Goal: Transaction & Acquisition: Purchase product/service

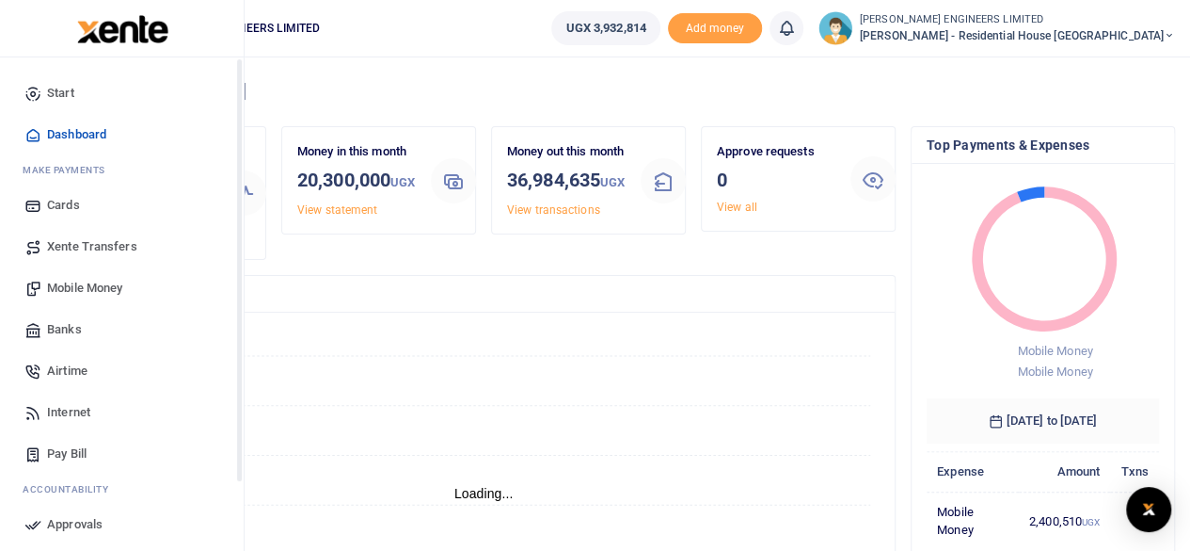
scroll to position [15, 15]
click at [88, 289] on span "Mobile Money" at bounding box center [84, 288] width 75 height 19
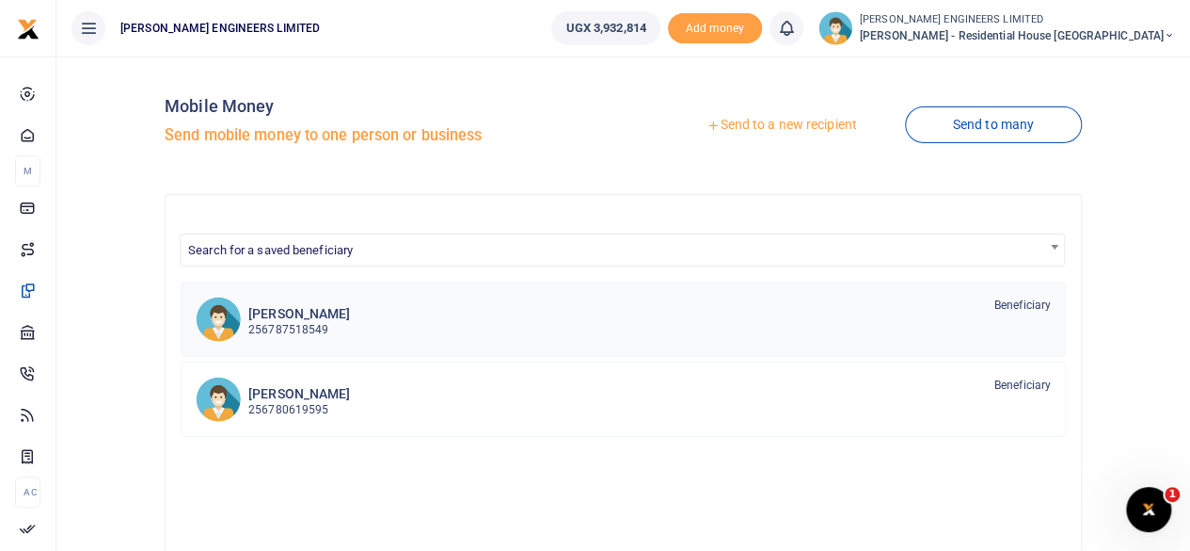
click at [309, 321] on p "256787518549" at bounding box center [299, 330] width 102 height 18
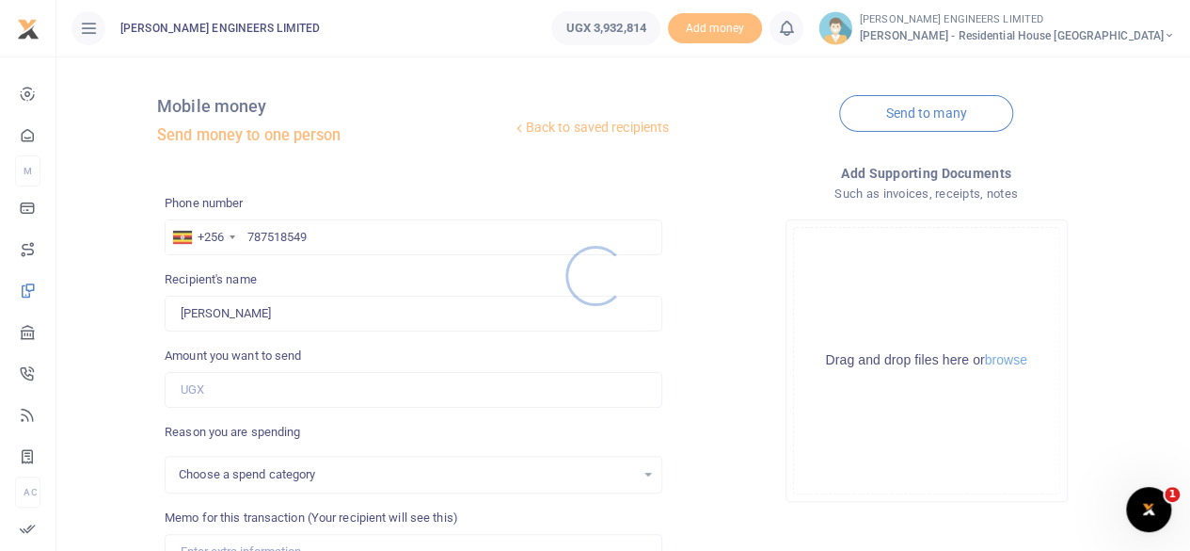
select select
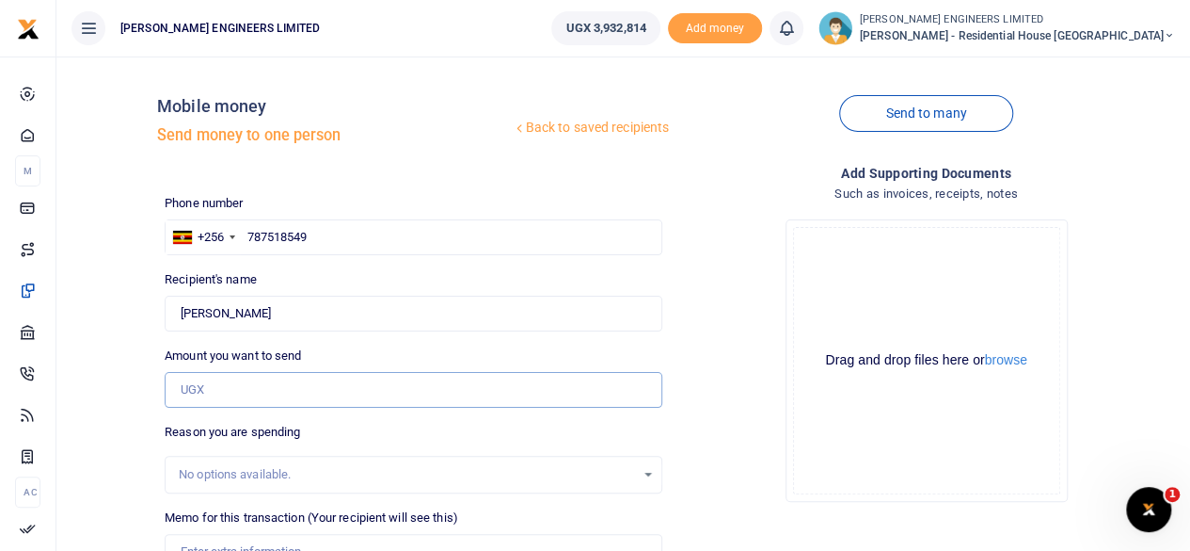
click at [209, 391] on input "Amount you want to send" at bounding box center [414, 390] width 498 height 36
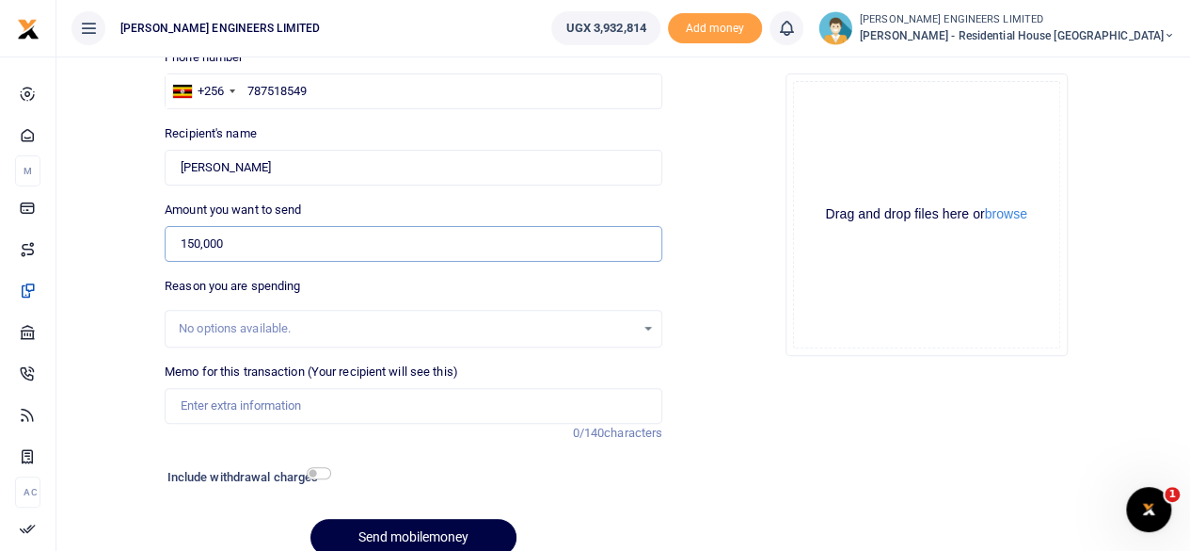
scroll to position [188, 0]
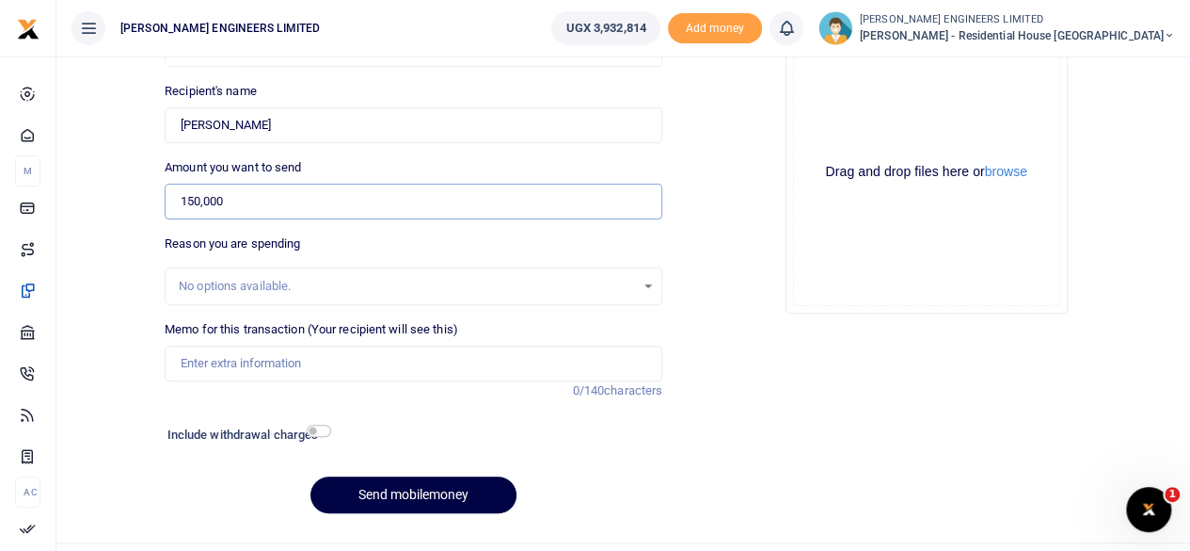
type input "150,000"
click at [211, 368] on input "Memo for this transaction (Your recipient will see this)" at bounding box center [414, 363] width 498 height 36
type input "Transport of 200 pcs of timber to site"
click at [326, 431] on input "checkbox" at bounding box center [319, 430] width 24 height 12
checkbox input "true"
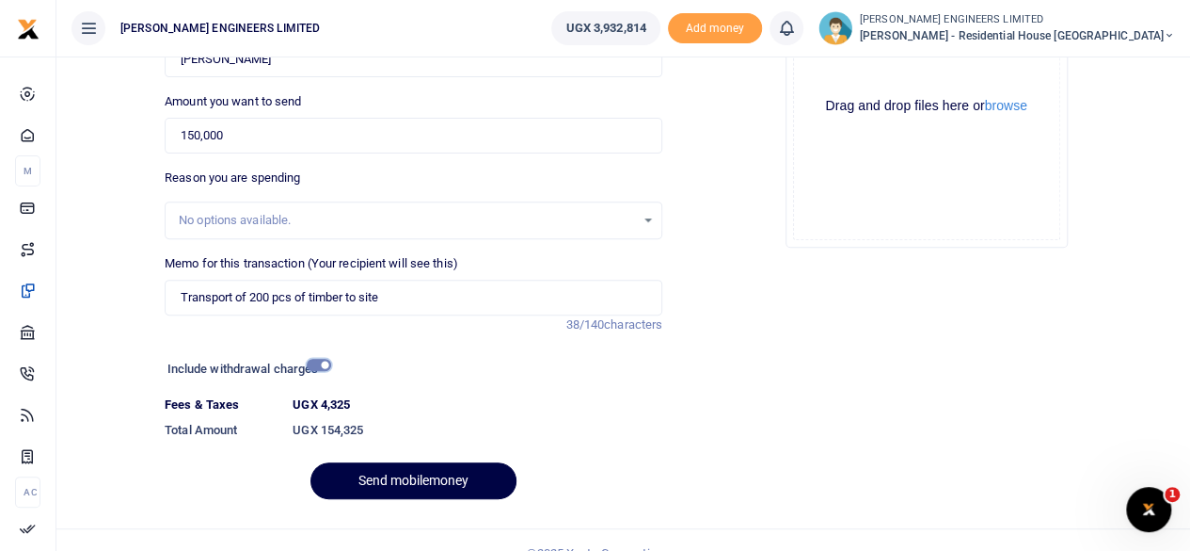
scroll to position [280, 0]
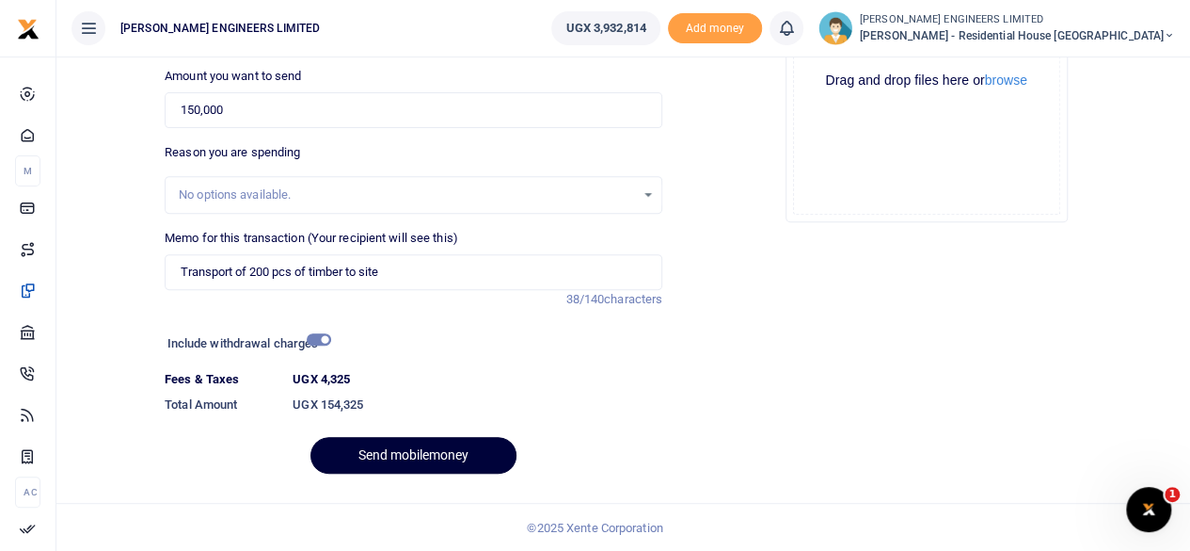
click at [455, 456] on button "Send mobilemoney" at bounding box center [414, 455] width 206 height 37
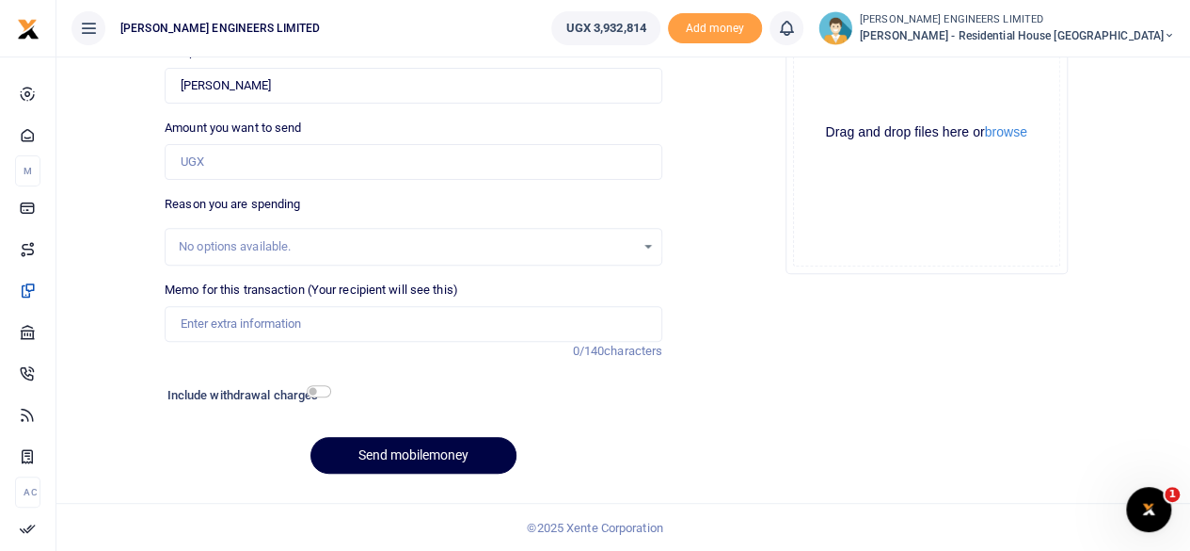
click at [796, 38] on icon at bounding box center [786, 28] width 19 height 21
click at [706, 138] on small "You have no new notification" at bounding box center [648, 133] width 139 height 13
click at [796, 32] on icon at bounding box center [786, 28] width 19 height 21
click at [685, 145] on div "You have no new notification" at bounding box center [653, 133] width 269 height 45
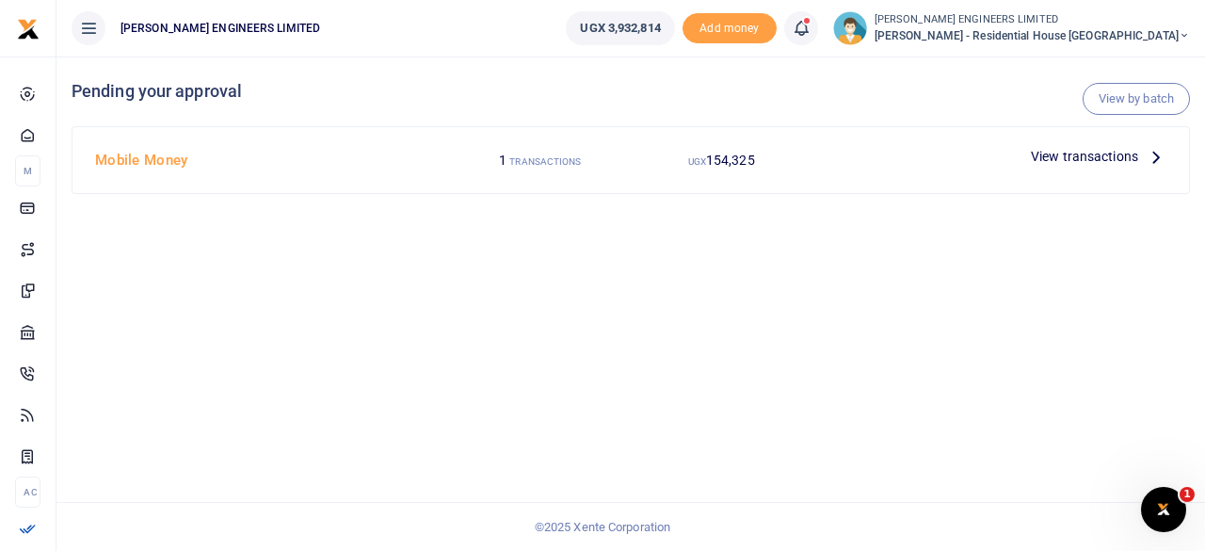
click at [1086, 154] on span "View transactions" at bounding box center [1084, 156] width 107 height 21
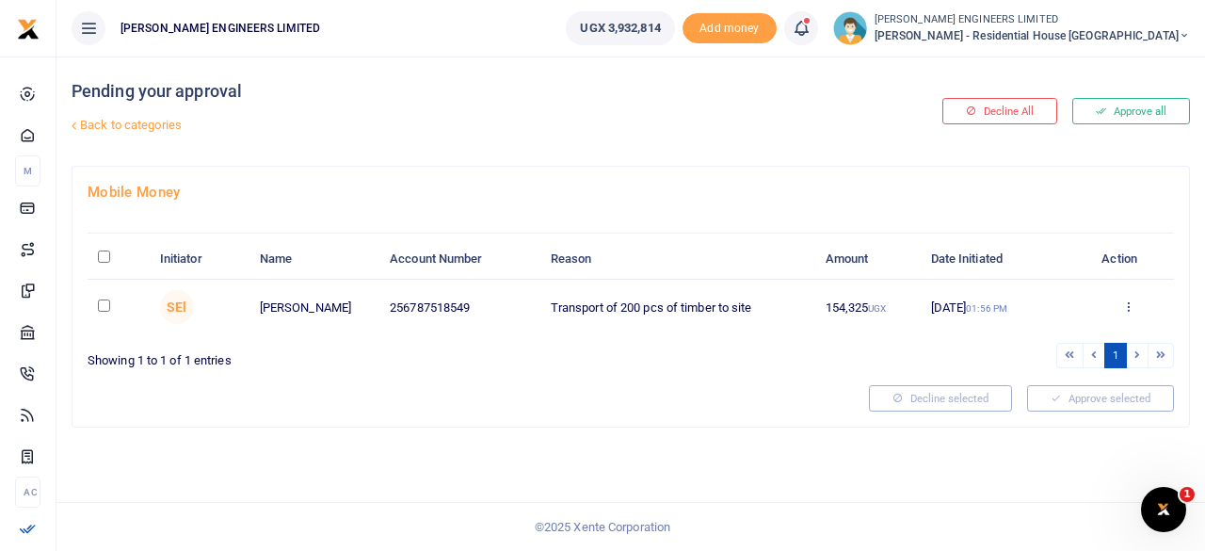
click at [104, 307] on input "checkbox" at bounding box center [104, 305] width 12 height 12
checkbox input "true"
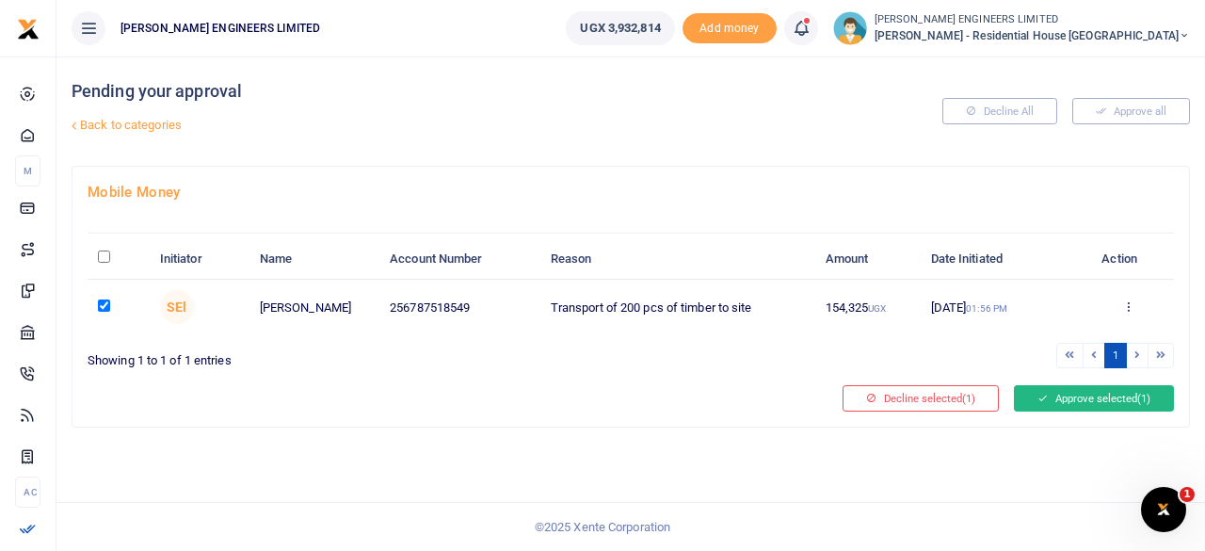
click at [1124, 392] on button "Approve selected (1)" at bounding box center [1094, 398] width 160 height 26
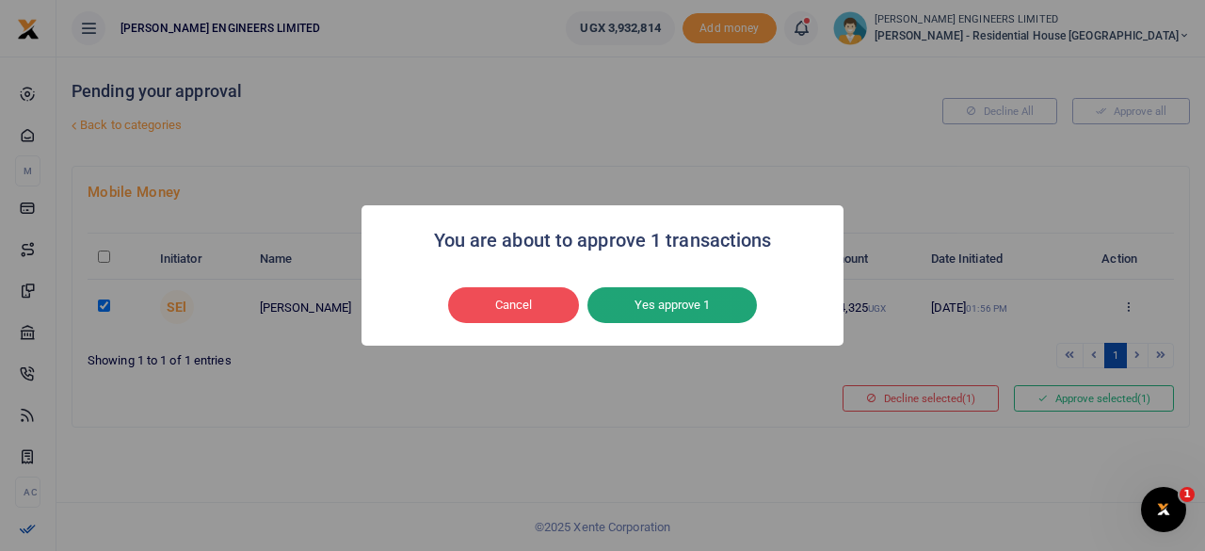
click at [714, 313] on button "Yes approve 1" at bounding box center [671, 305] width 169 height 36
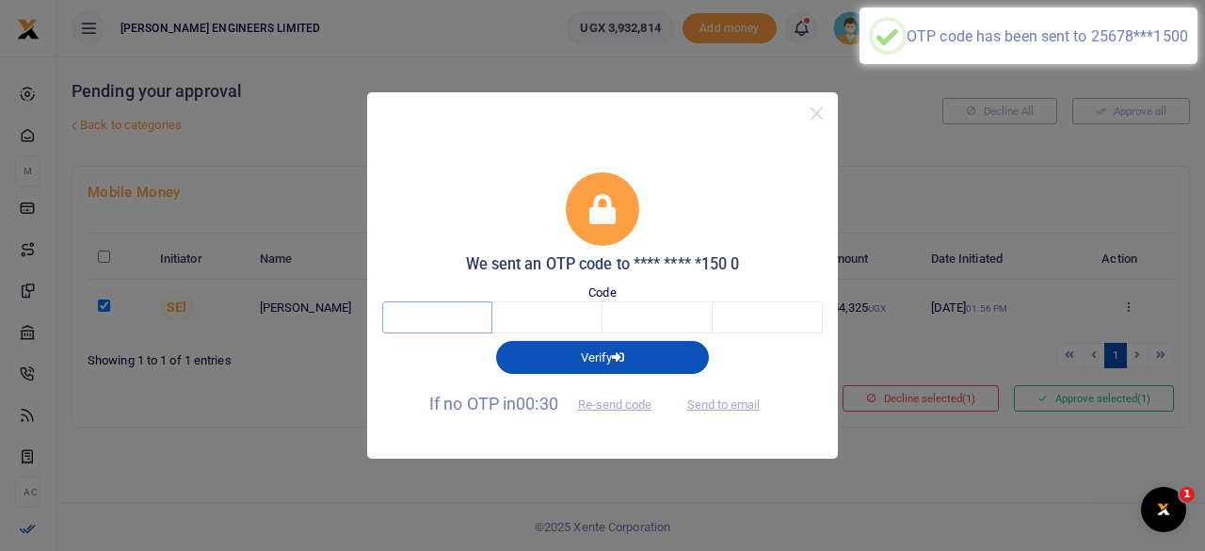
click at [441, 317] on input "text" at bounding box center [437, 317] width 110 height 32
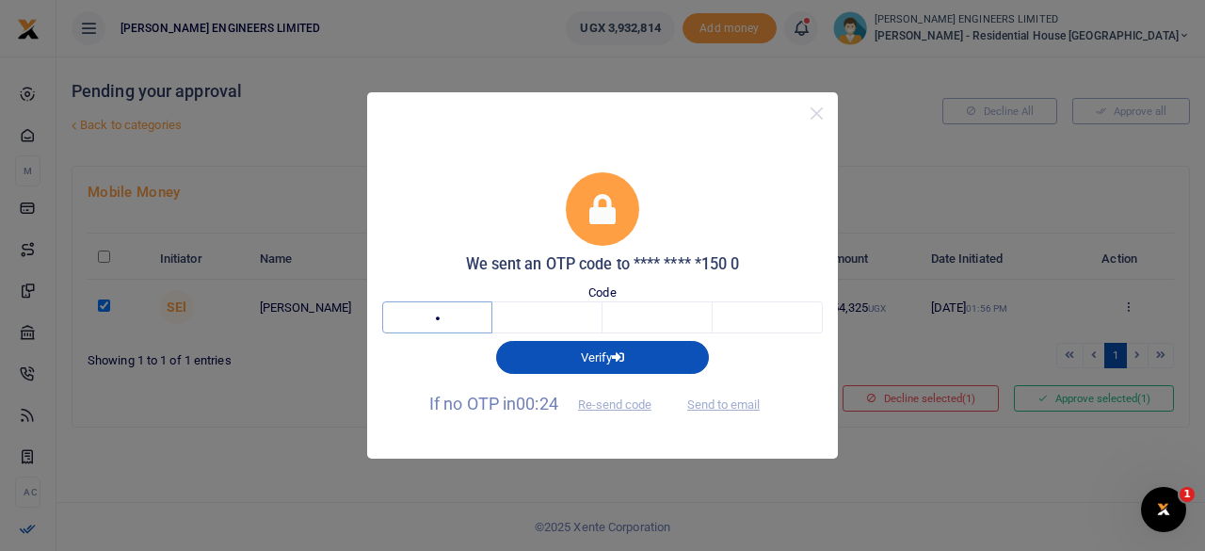
type input "9"
type input "0"
type input "8"
type input "2"
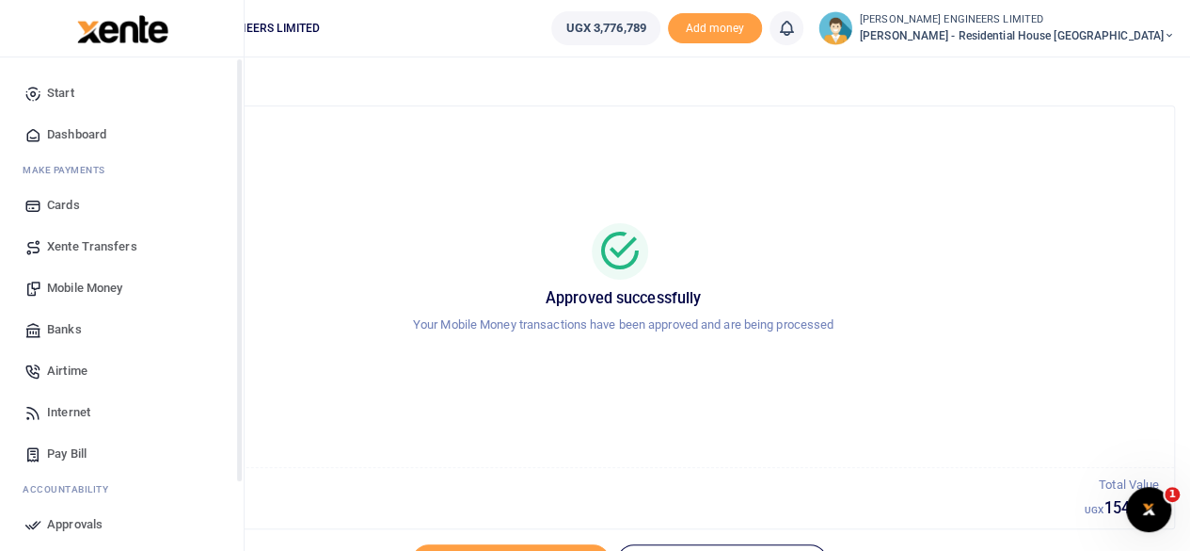
click at [83, 287] on span "Mobile Money" at bounding box center [84, 288] width 75 height 19
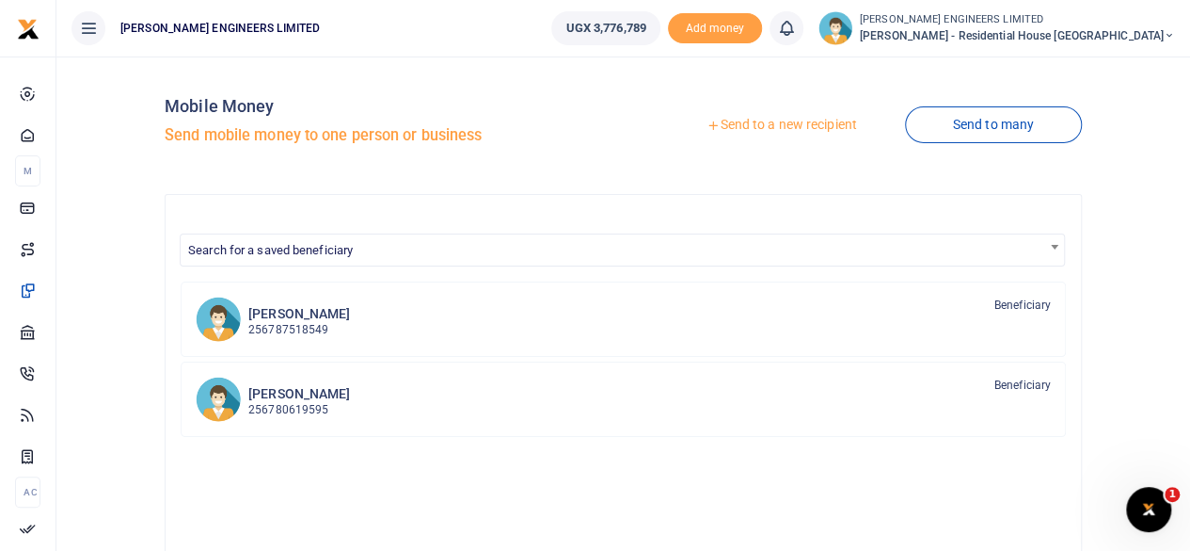
click at [779, 127] on link "Send to a new recipient" at bounding box center [782, 125] width 246 height 34
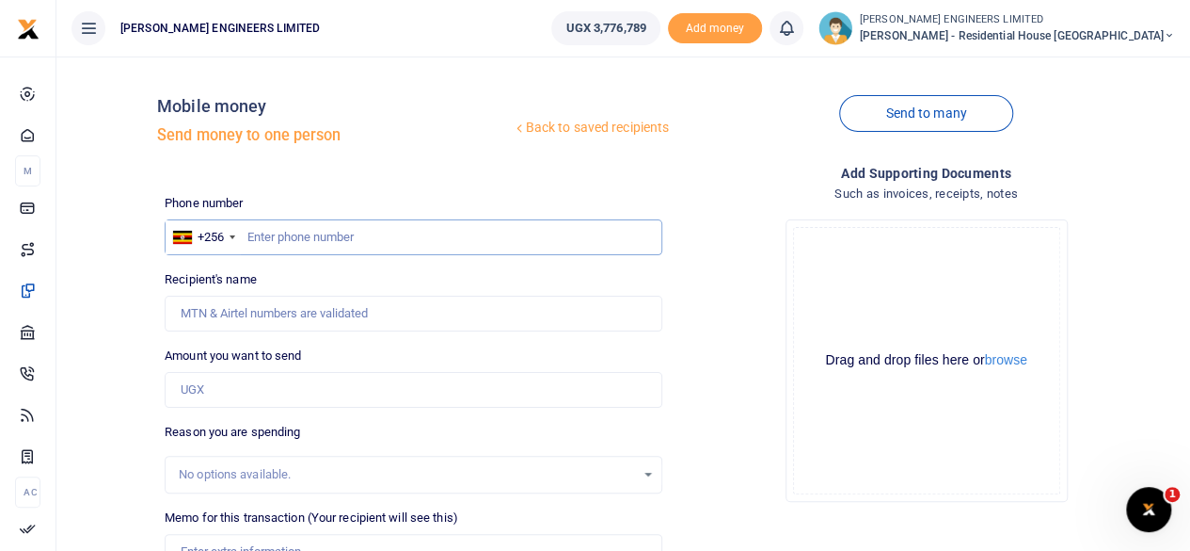
click at [270, 241] on input "text" at bounding box center [414, 237] width 498 height 36
type input "759963958"
click at [211, 391] on input "Amount you want to send" at bounding box center [414, 390] width 498 height 36
type input "[PERSON_NAME]"
click at [515, 169] on div "Back to saved recipients Mobile money Send money to one person" at bounding box center [413, 125] width 513 height 107
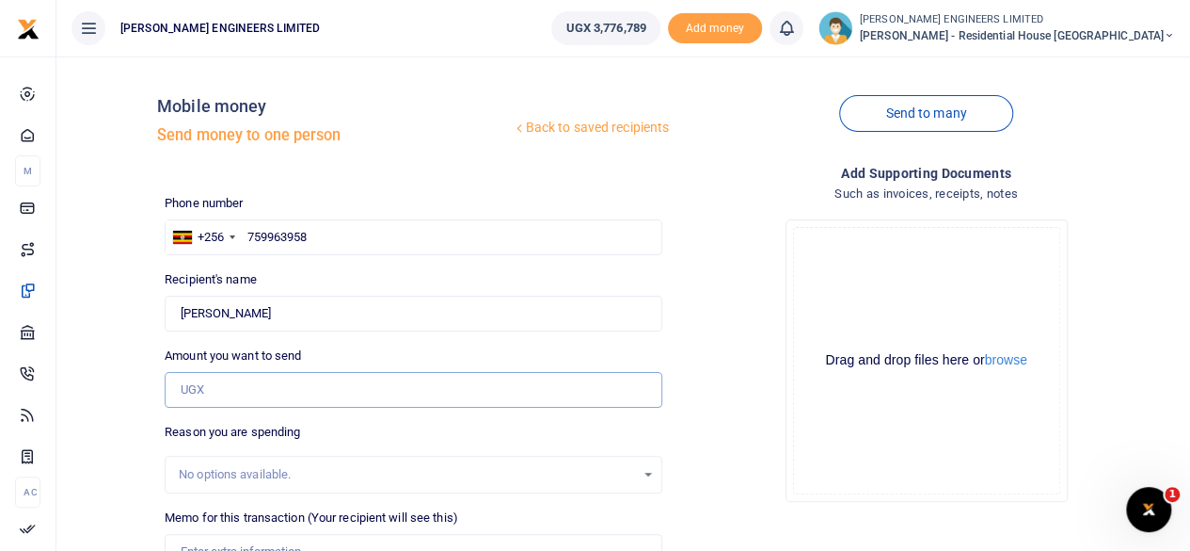
click at [203, 385] on input "Amount you want to send" at bounding box center [414, 390] width 498 height 36
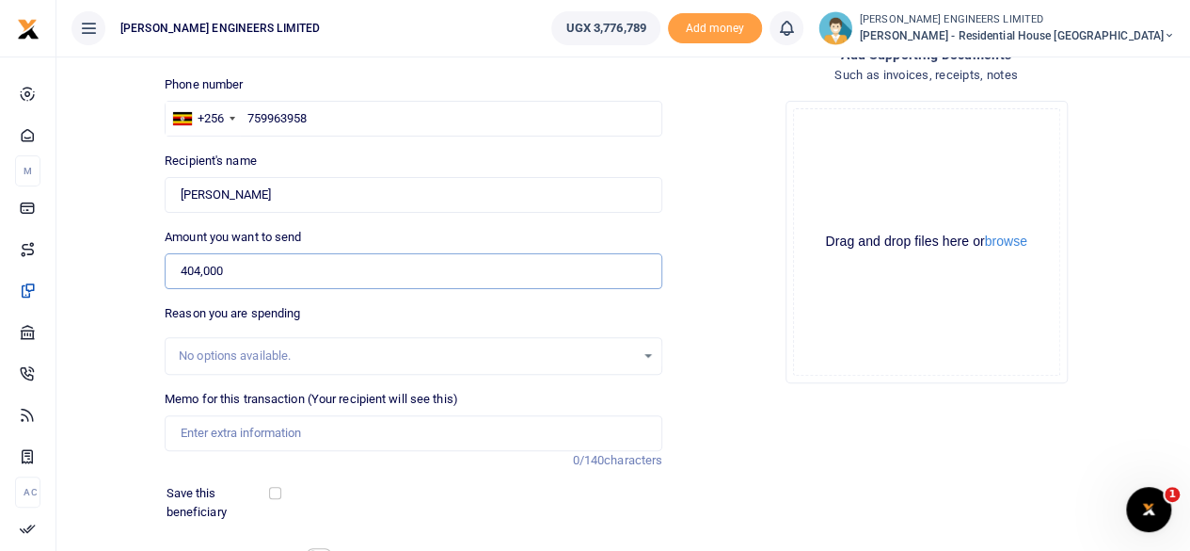
scroll to position [188, 0]
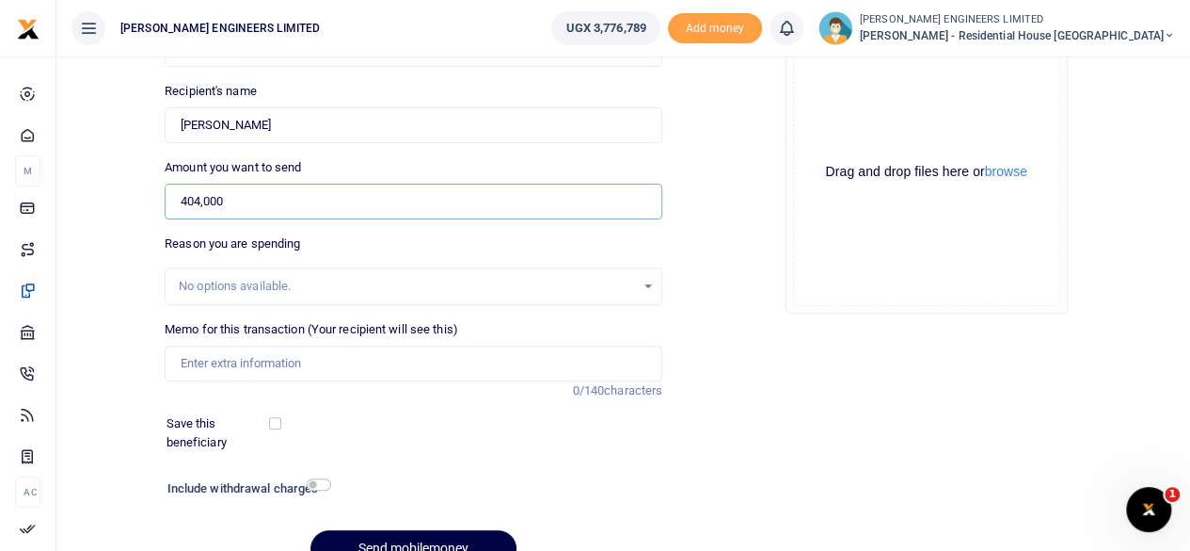
type input "404,000"
click at [194, 367] on input "Memo for this transaction (Your recipient will see this)" at bounding box center [414, 363] width 498 height 36
click at [179, 359] on input "Wiremesh" at bounding box center [414, 363] width 498 height 36
click at [215, 360] on input "1 Wiremesh" at bounding box center [414, 363] width 498 height 36
click at [397, 366] on input "1 Wire mesh and 4 brushes and 4 wirebrushes" at bounding box center [414, 363] width 498 height 36
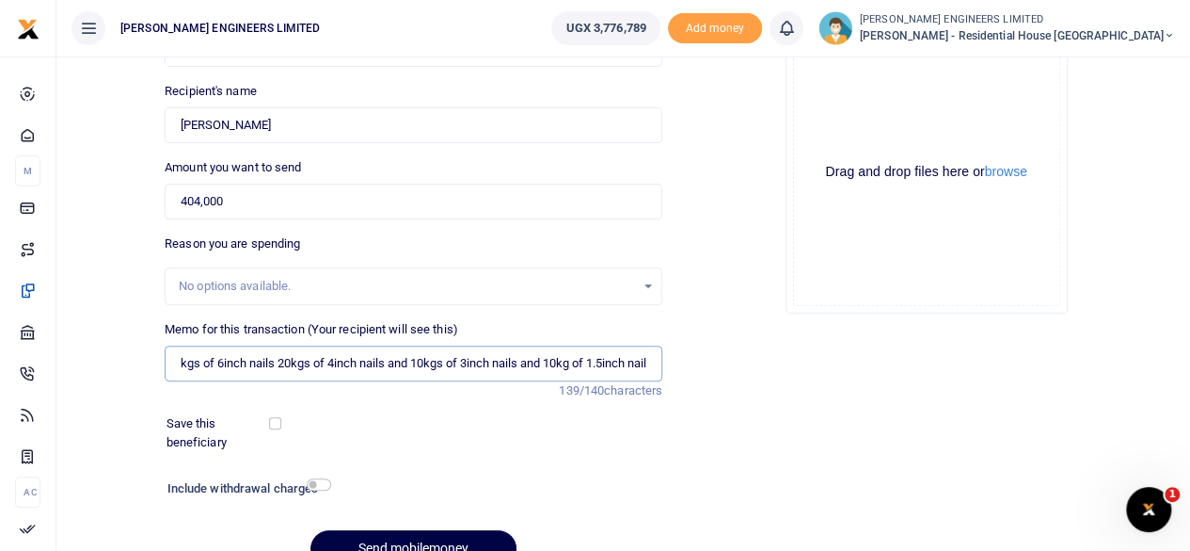
scroll to position [0, 301]
click at [539, 359] on input "1 Wire mesh and 4 brushes and 4 wire brushes and 20kgs of 6inch nails 20kgs of …" at bounding box center [414, 363] width 498 height 36
click at [432, 363] on input "1 Wire mesh and 4 brushes and 4 wire brushes and 20kgs of 6inch nails 20kgs of …" at bounding box center [414, 363] width 498 height 36
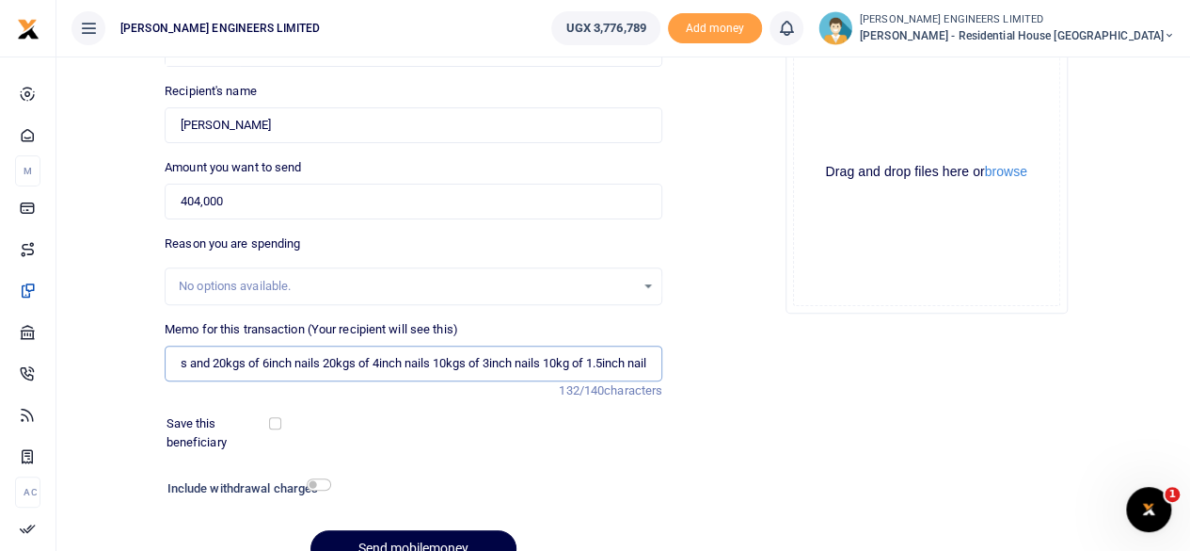
drag, startPoint x: 205, startPoint y: 359, endPoint x: 210, endPoint y: 368, distance: 10.5
click at [207, 360] on input "1 Wire mesh and 4 brushes and 4 wire brushes and 20kgs of 6inch nails 20kgs of …" at bounding box center [414, 363] width 498 height 36
click at [650, 360] on input "1 Wire mesh and 4 brushes and 4 wire brushes 20kgs of 6inch nails 20kgs of 4inc…" at bounding box center [414, 363] width 498 height 36
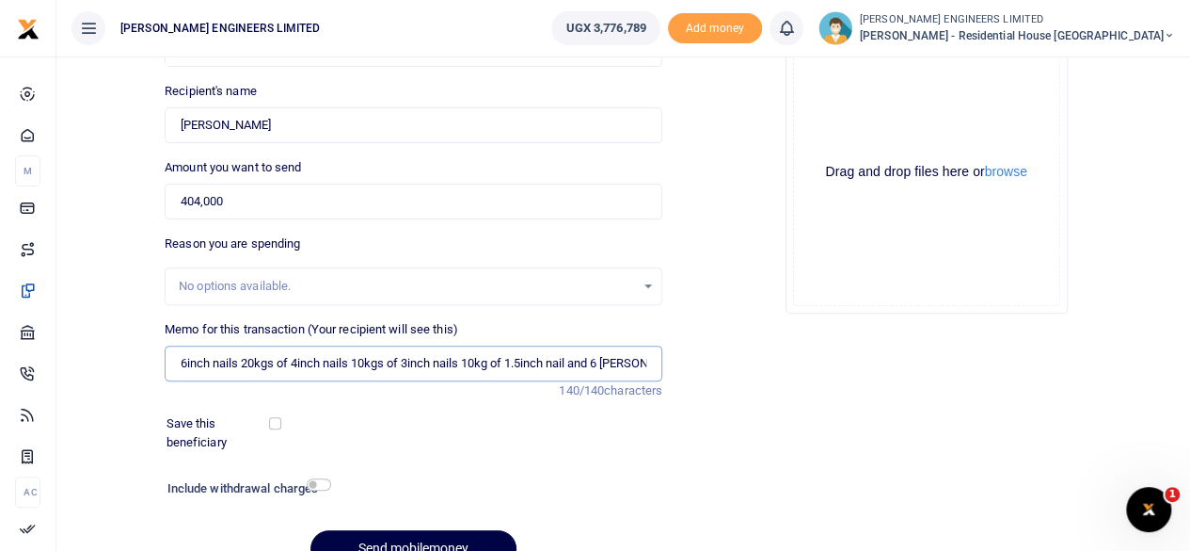
click at [525, 362] on input "1 Wire mesh and 4 brushes and 4 wire brushes 20kgs of 6inch nails 20kgs of 4inc…" at bounding box center [414, 363] width 498 height 36
click at [448, 360] on input "1 Wire mesh and 4 brushes and 4 wire brushes 20kgs of 6inch nails 20kgs of 4inc…" at bounding box center [414, 363] width 498 height 36
click at [553, 361] on input "1 Wire mesh and 4 brushes and 4 wire brushes 20kgs of 6inch nails 20kgs of 4inc…" at bounding box center [414, 363] width 498 height 36
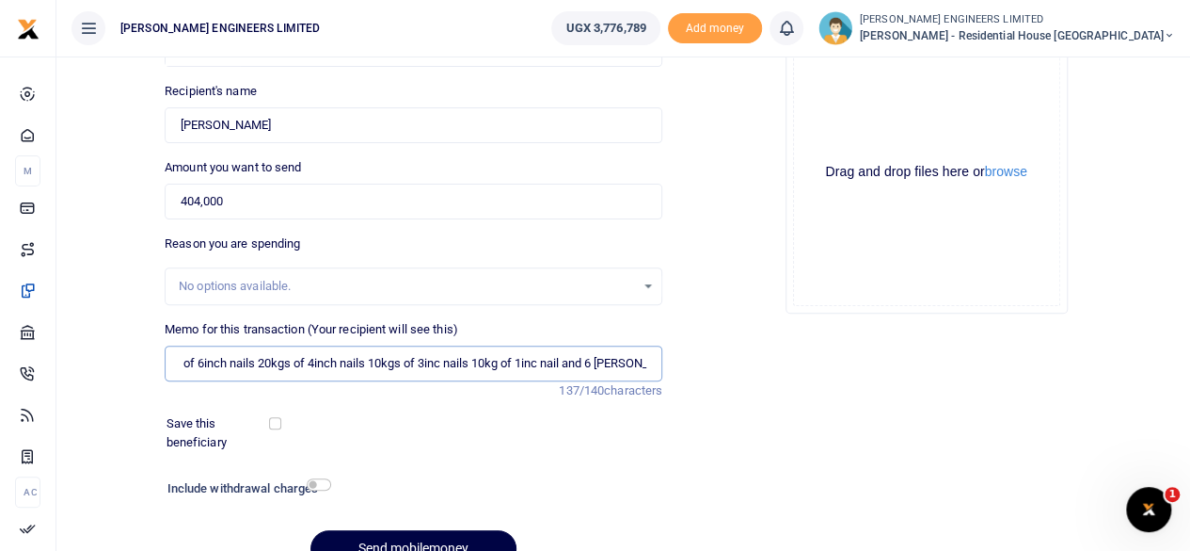
scroll to position [0, 278]
click at [349, 359] on input "1 Wire mesh and 4 brushes and 4 wire brushes 20kgs of 6inch nails 20kgs of 4inc…" at bounding box center [414, 363] width 498 height 36
click at [244, 361] on input "1 Wire mesh and 4 brushes and 4 wire brushes 20kgs of 6inch nails 20kgs of 4inc…" at bounding box center [414, 363] width 498 height 36
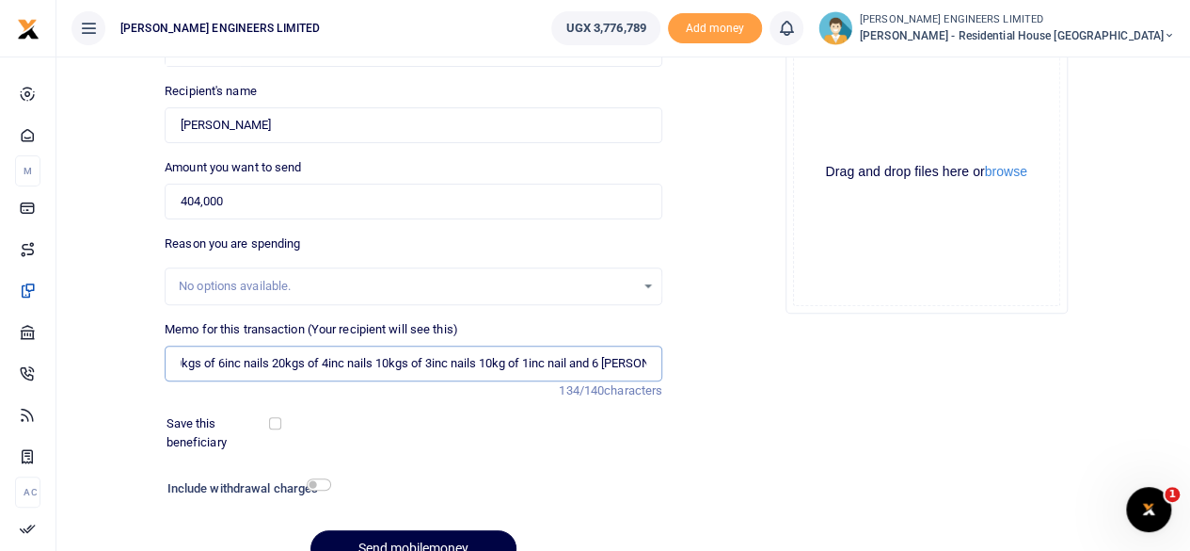
click at [646, 364] on input "1 Wire mesh and 4 brushes and 4 wire brushes 20kgs of 6inc nails 20kgs of 4inc …" at bounding box center [414, 363] width 498 height 36
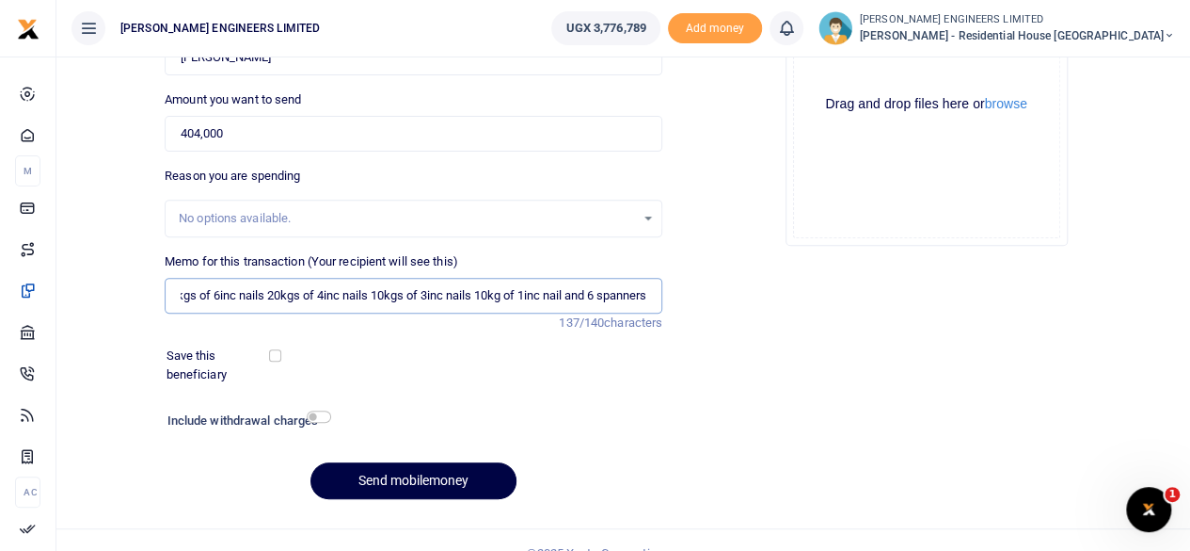
scroll to position [280, 0]
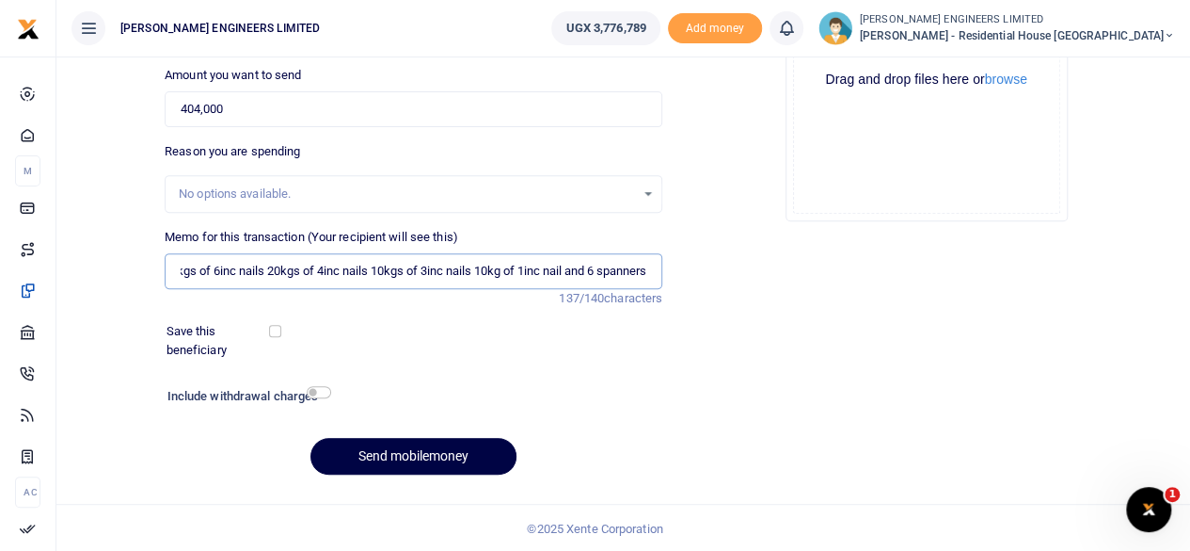
type input "1 Wire mesh and 4 brushes and 4 wire brushes 20kgs of 6inc nails 20kgs of 4inc …"
click at [318, 388] on input "checkbox" at bounding box center [319, 392] width 24 height 12
checkbox input "true"
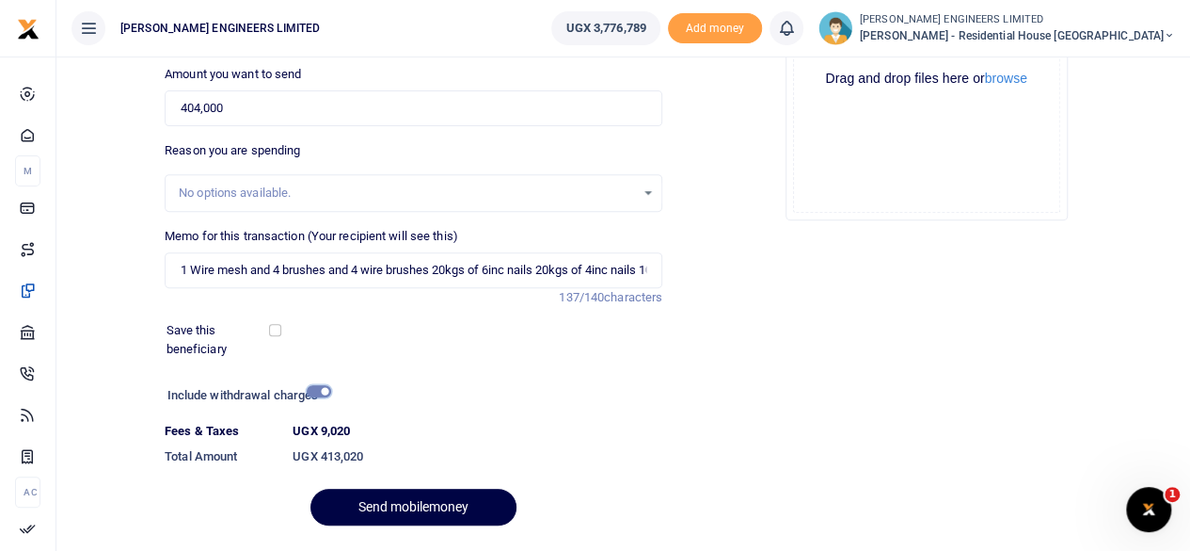
scroll to position [282, 0]
click at [442, 508] on button "Send mobilemoney" at bounding box center [414, 505] width 206 height 37
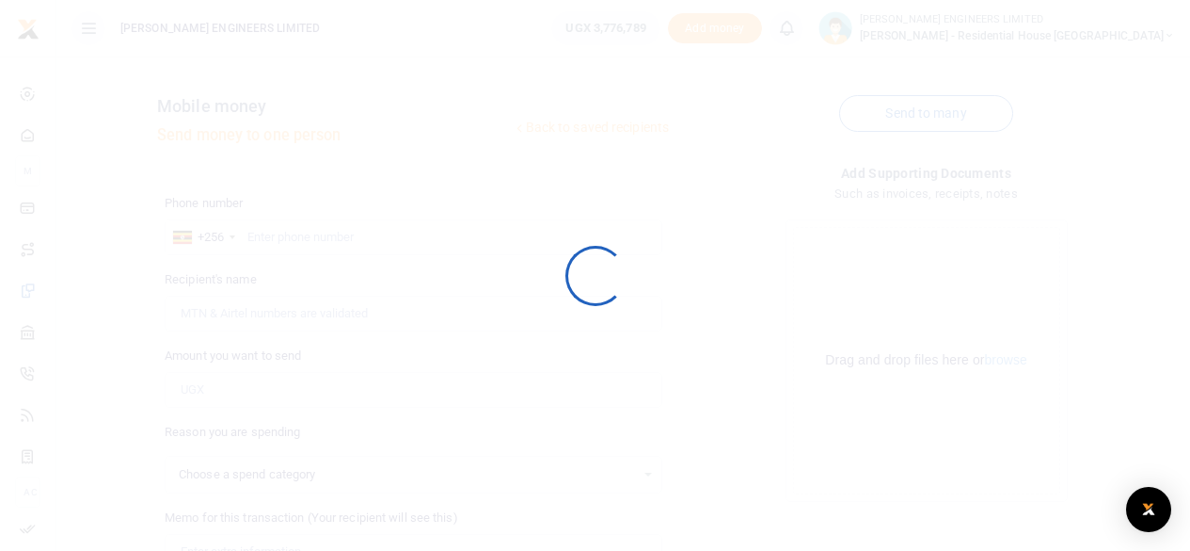
scroll to position [280, 0]
select select
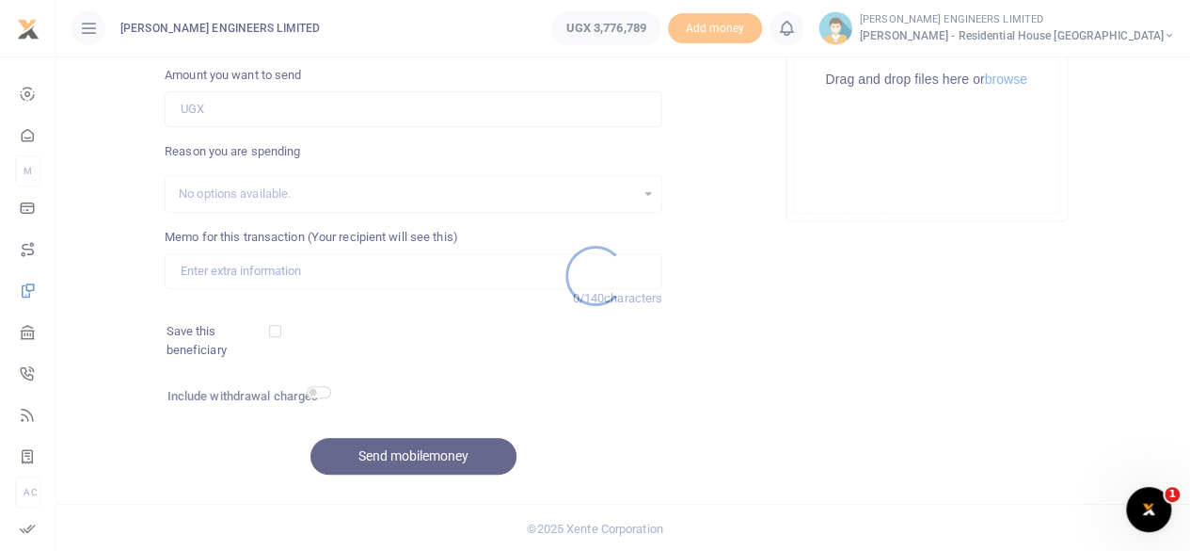
scroll to position [0, 0]
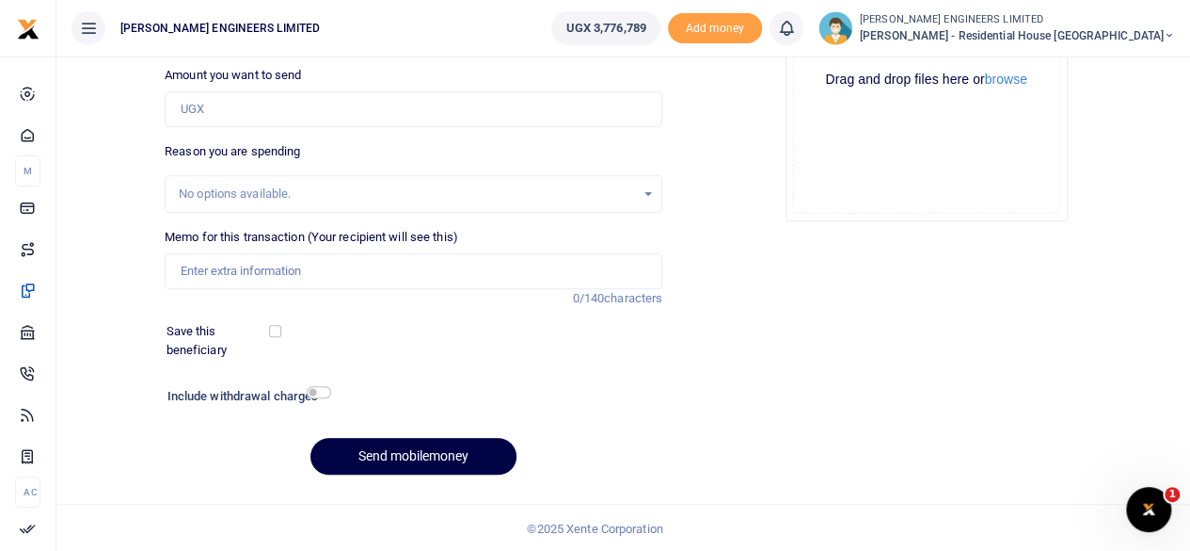
click at [796, 37] on icon at bounding box center [786, 28] width 19 height 21
click at [718, 135] on small "You have no new notification" at bounding box center [648, 133] width 139 height 13
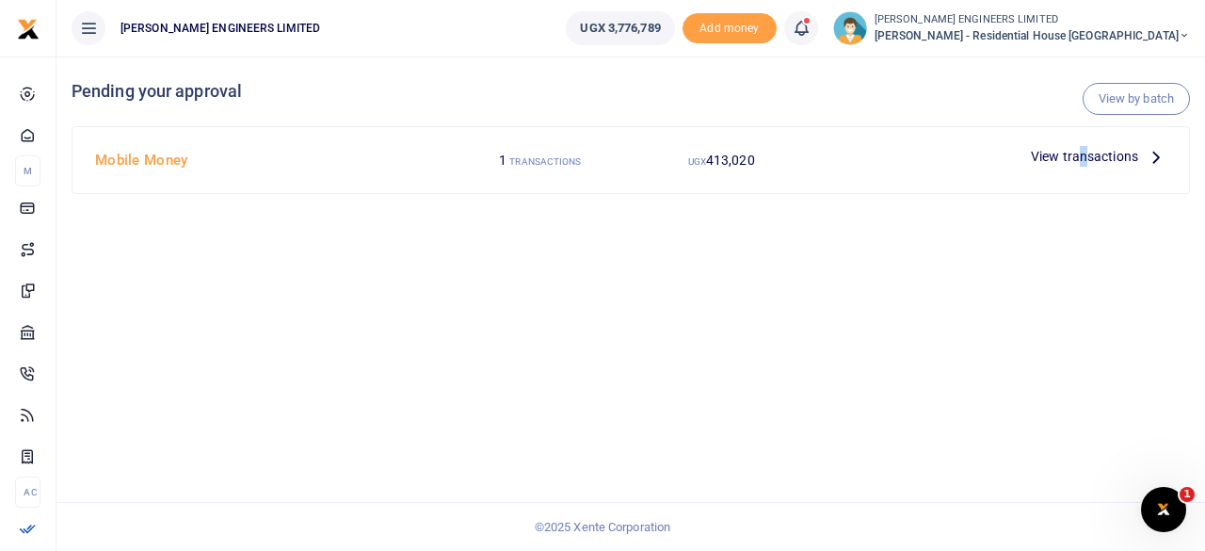
click at [1082, 158] on span "View transactions" at bounding box center [1084, 156] width 107 height 21
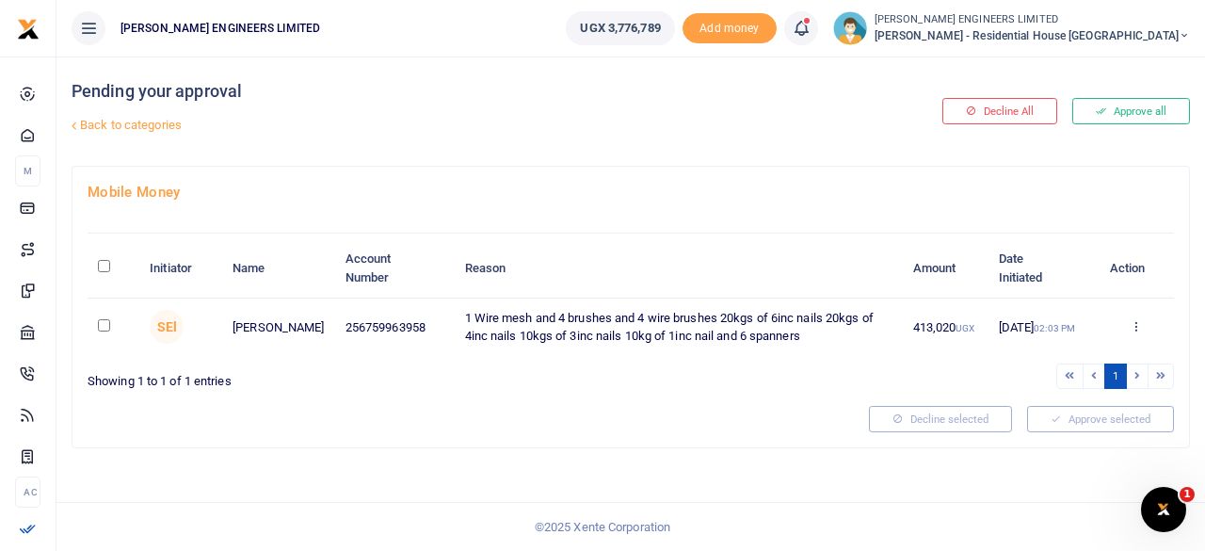
click at [101, 325] on input "checkbox" at bounding box center [104, 325] width 12 height 12
checkbox input "true"
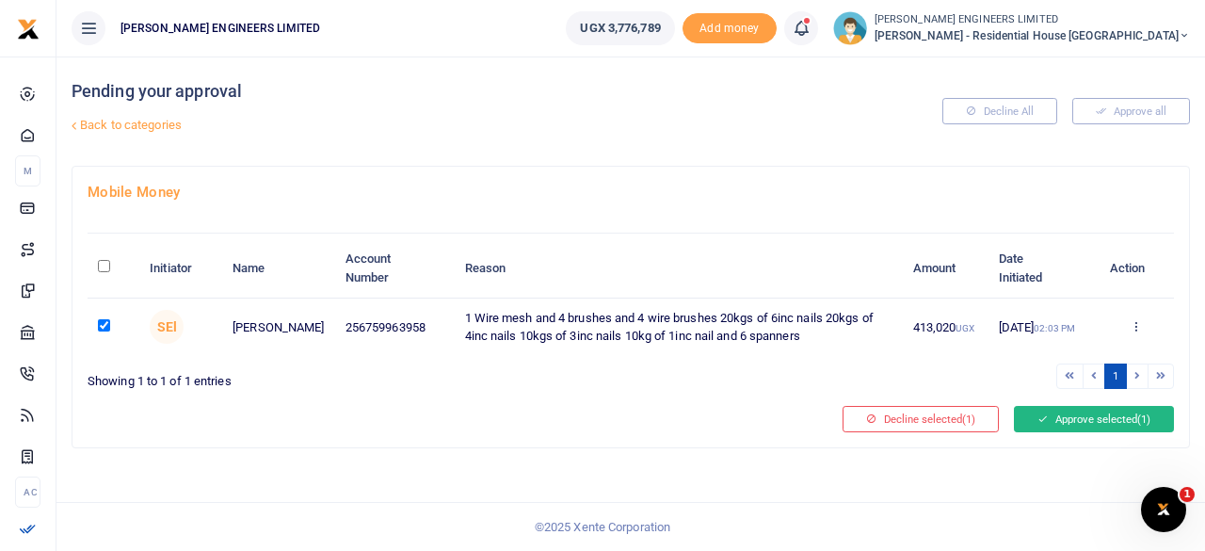
click at [1062, 415] on button "Approve selected (1)" at bounding box center [1094, 419] width 160 height 26
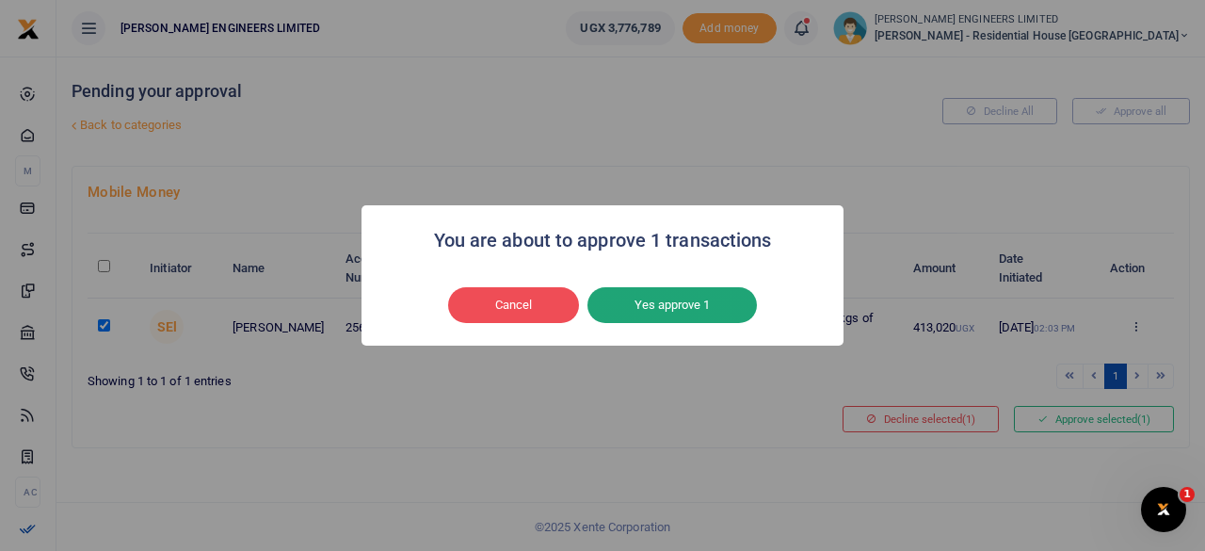
click at [709, 312] on button "Yes approve 1" at bounding box center [671, 305] width 169 height 36
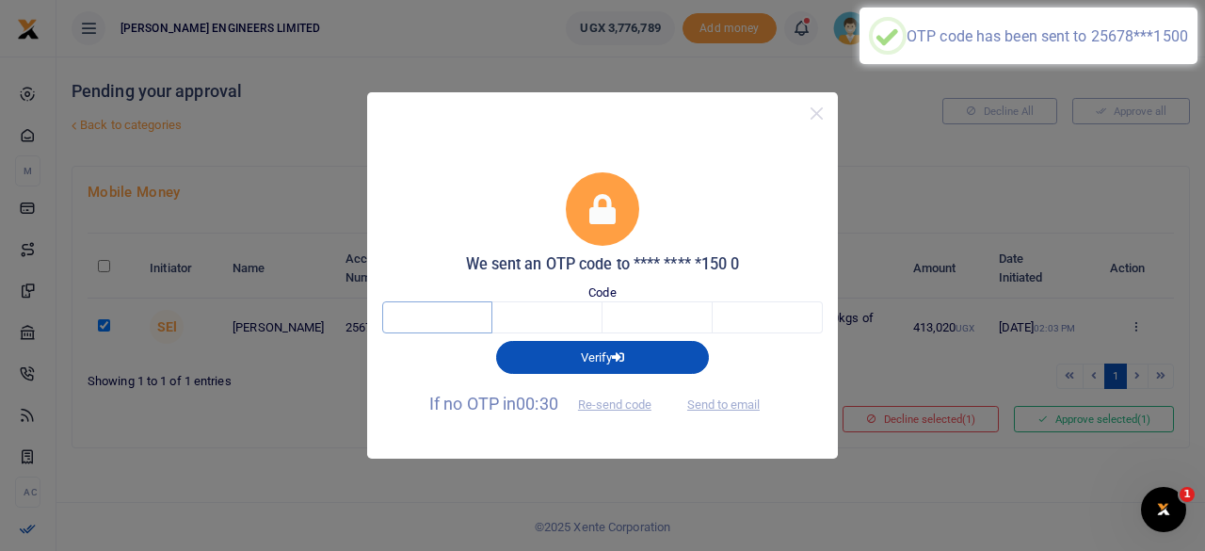
click at [455, 307] on input "text" at bounding box center [437, 317] width 110 height 32
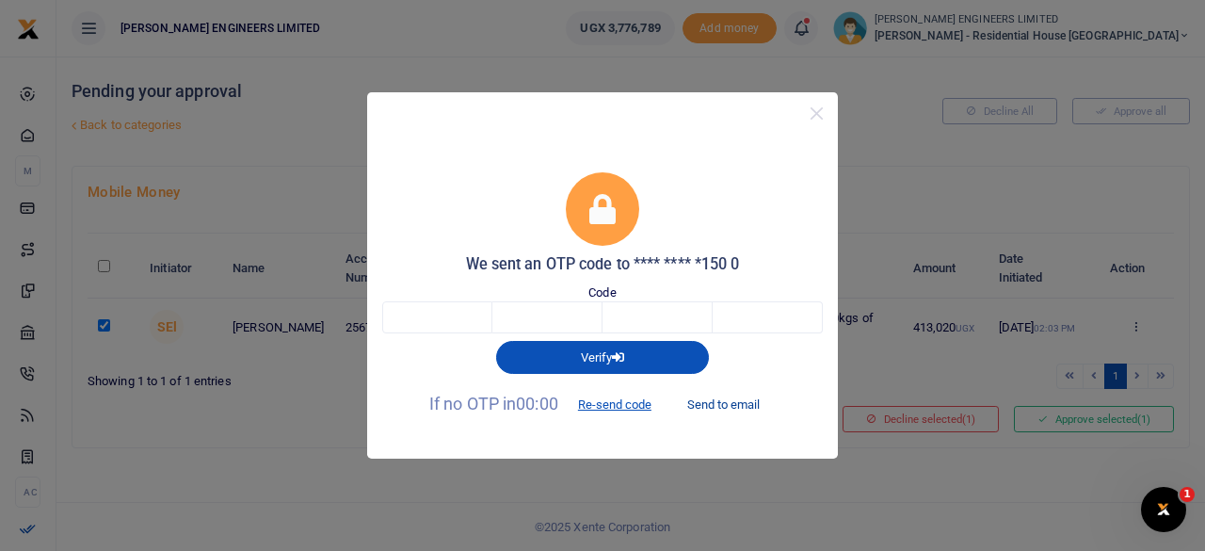
click at [723, 405] on button "Send to email" at bounding box center [723, 405] width 104 height 32
click at [455, 315] on input "text" at bounding box center [437, 317] width 110 height 32
type input "1"
type input "5"
type input "0"
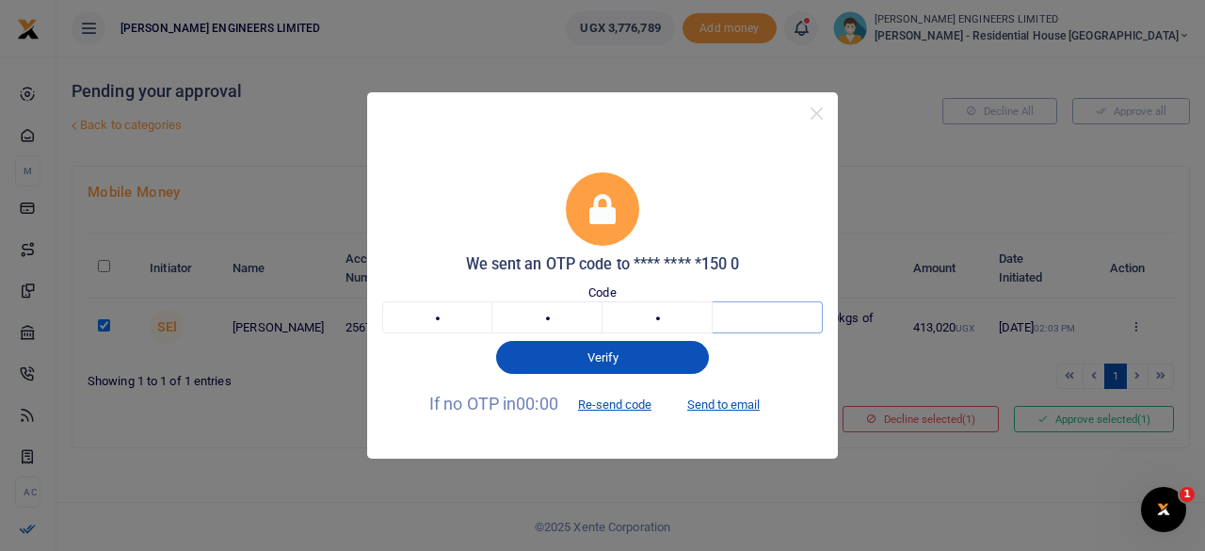
type input "8"
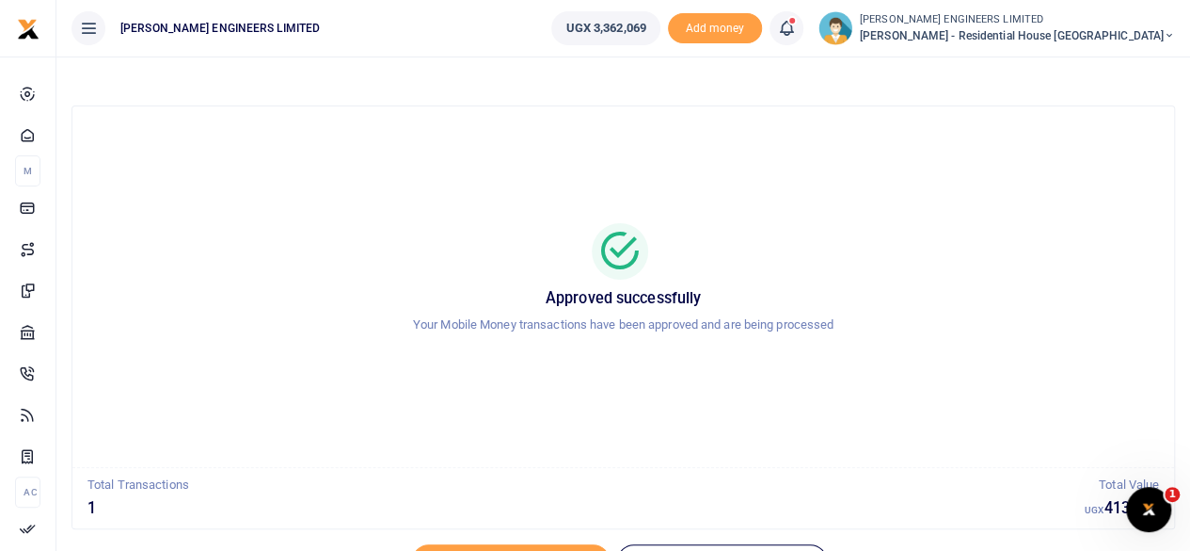
click at [796, 32] on icon at bounding box center [786, 28] width 19 height 21
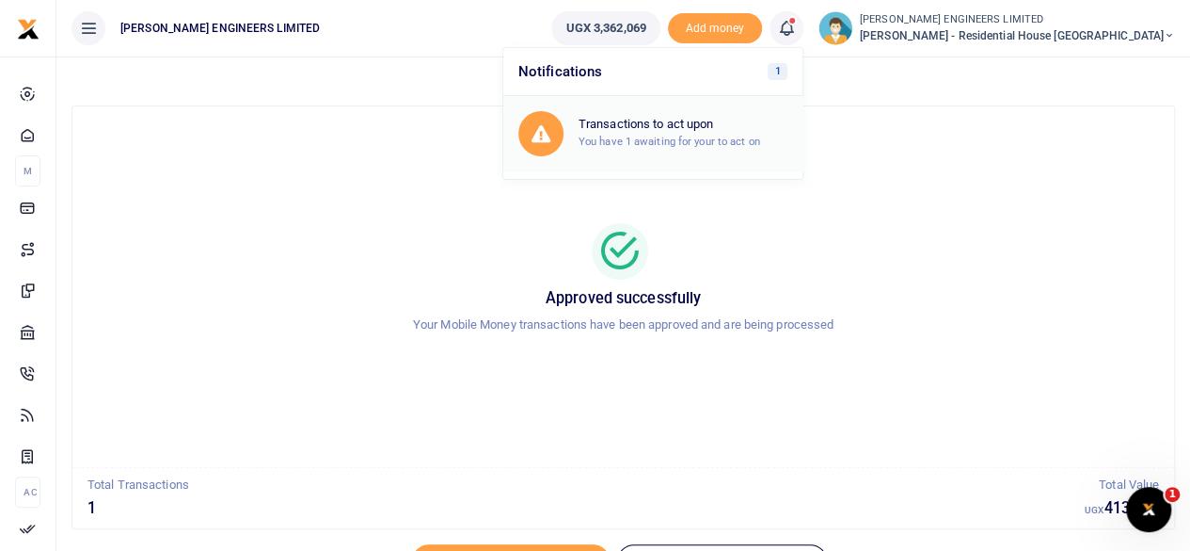
click at [738, 135] on small "You have 1 awaiting for your to act on" at bounding box center [670, 141] width 182 height 13
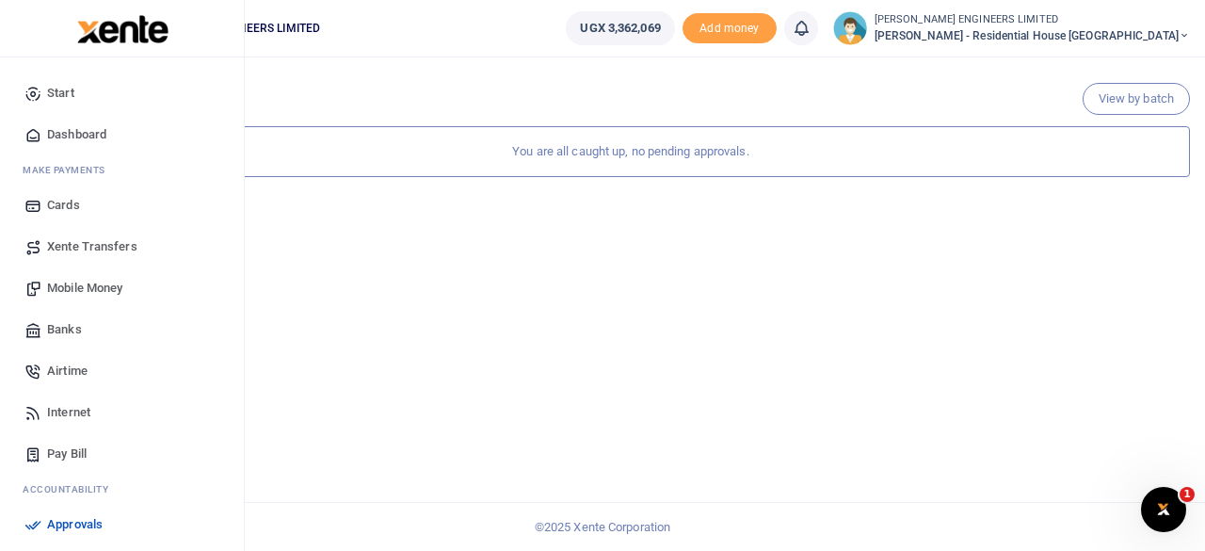
click at [83, 289] on span "Mobile Money" at bounding box center [84, 288] width 75 height 19
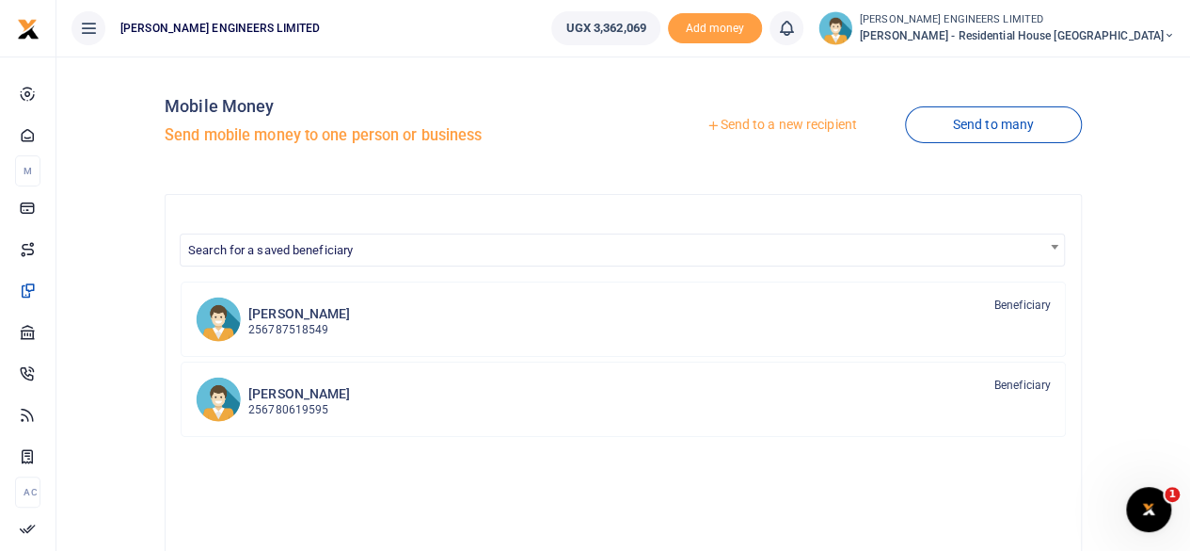
click at [778, 123] on link "Send to a new recipient" at bounding box center [782, 125] width 246 height 34
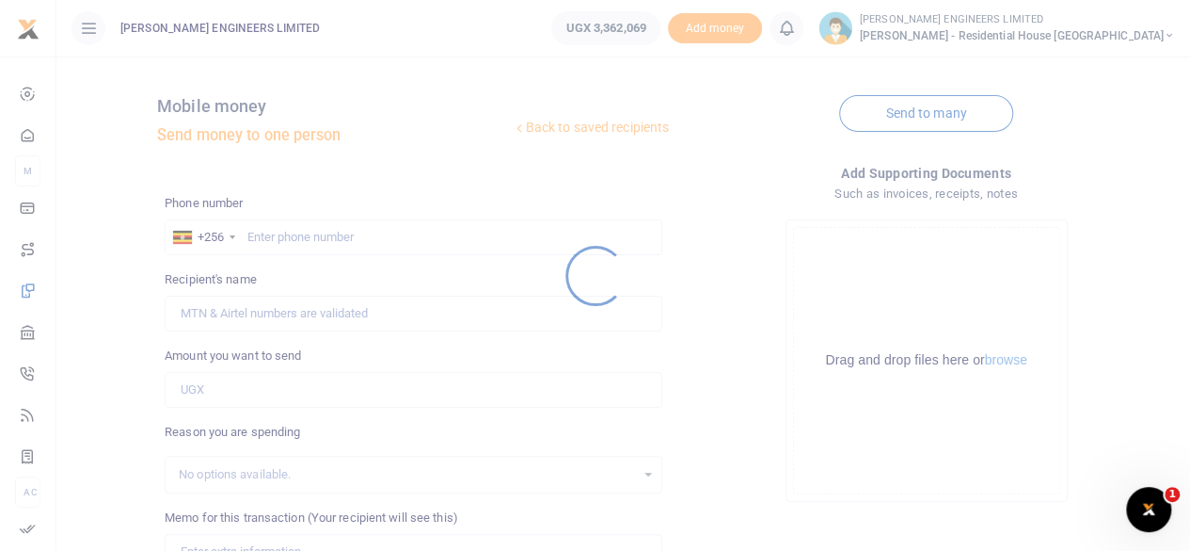
click at [274, 238] on div at bounding box center [595, 275] width 1190 height 551
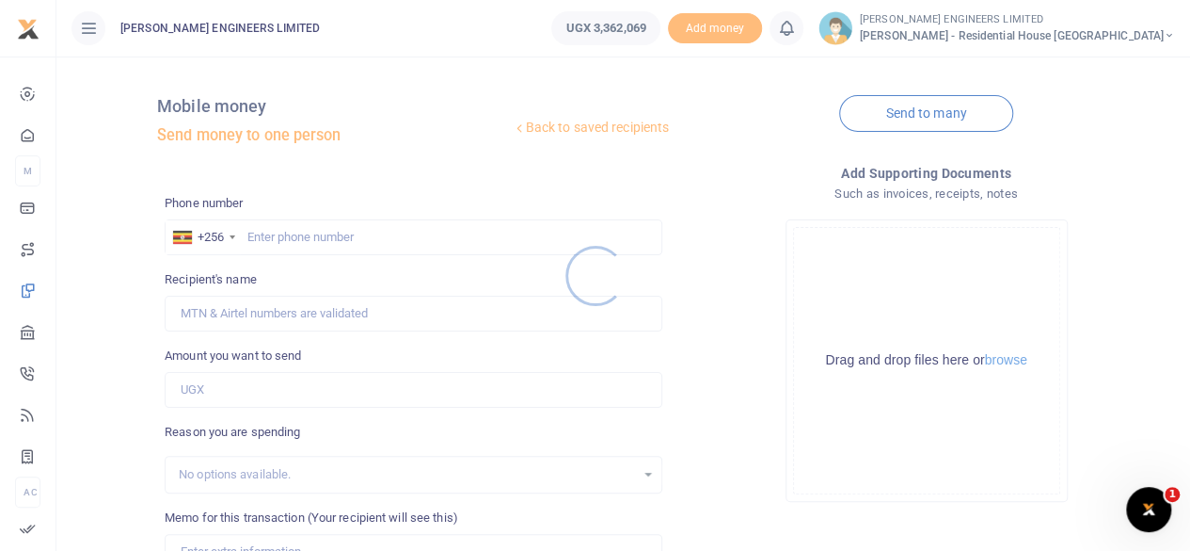
click at [296, 240] on div at bounding box center [595, 275] width 1190 height 551
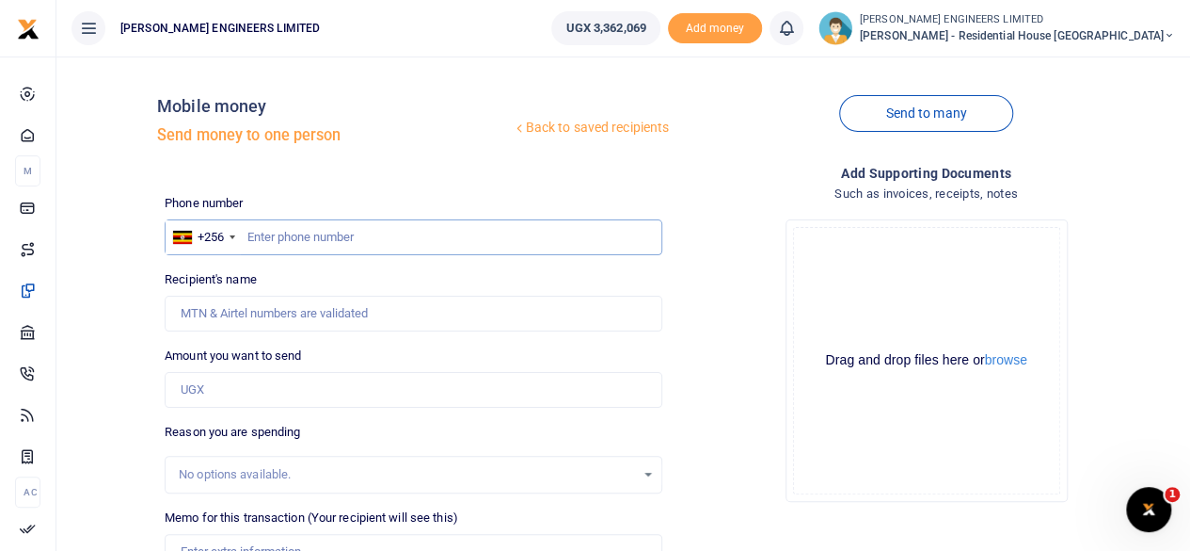
click at [297, 242] on input "text" at bounding box center [414, 237] width 498 height 36
type input "759963958"
click at [220, 396] on input "Amount you want to send" at bounding box center [414, 390] width 498 height 36
type input "280"
type input "Eric Nabimanya"
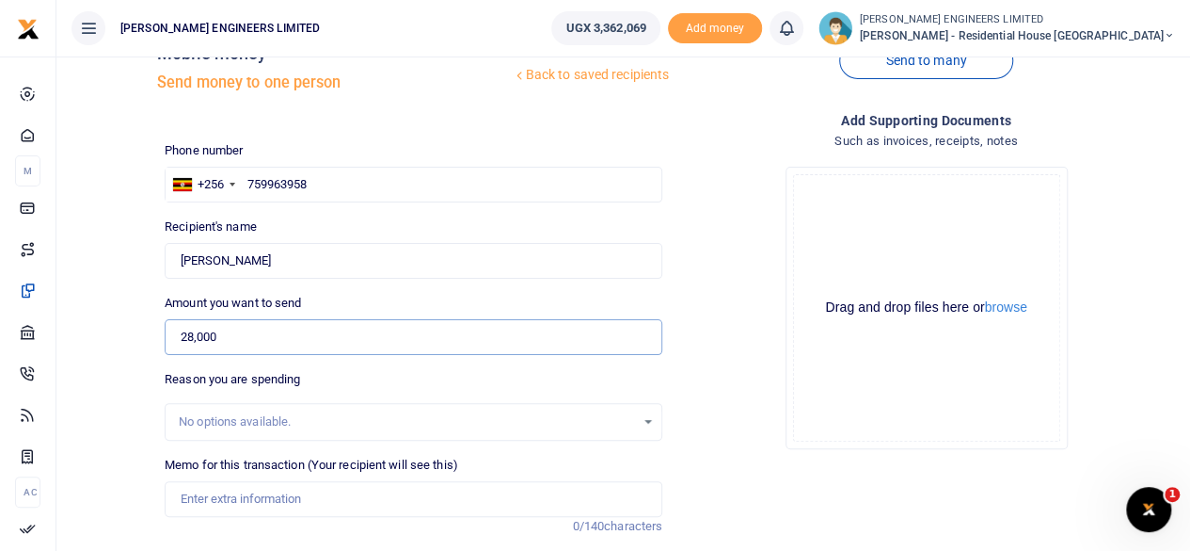
scroll to position [94, 0]
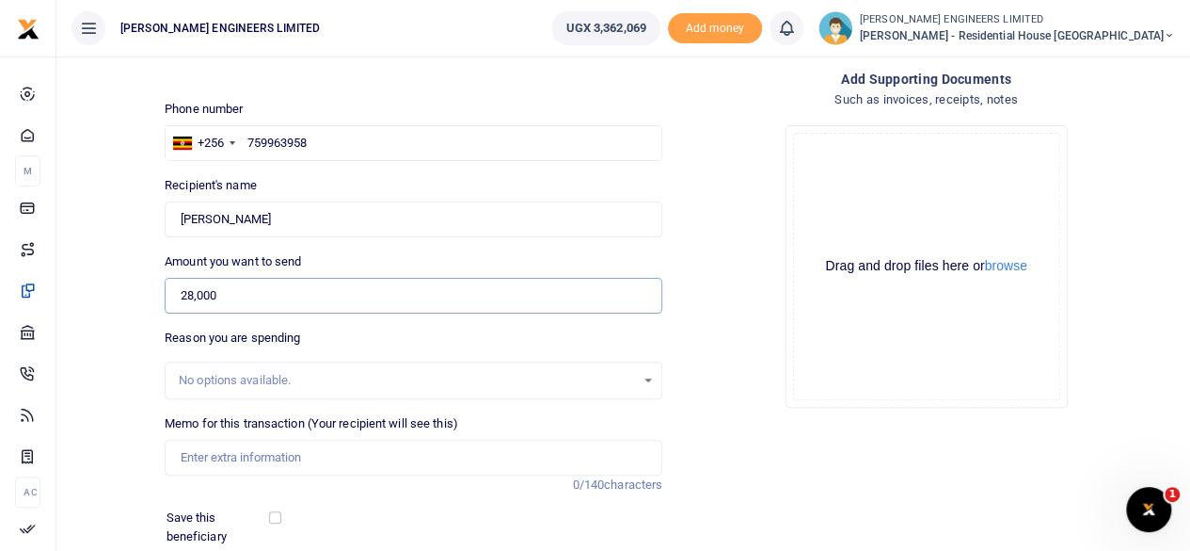
type input "28,000"
click at [200, 456] on input "Memo for this transaction (Your recipient will see this)" at bounding box center [414, 457] width 498 height 36
type input "Offloading of timbers on site"
click at [291, 217] on input "Found" at bounding box center [414, 219] width 498 height 36
click at [239, 219] on input "Found" at bounding box center [414, 219] width 498 height 36
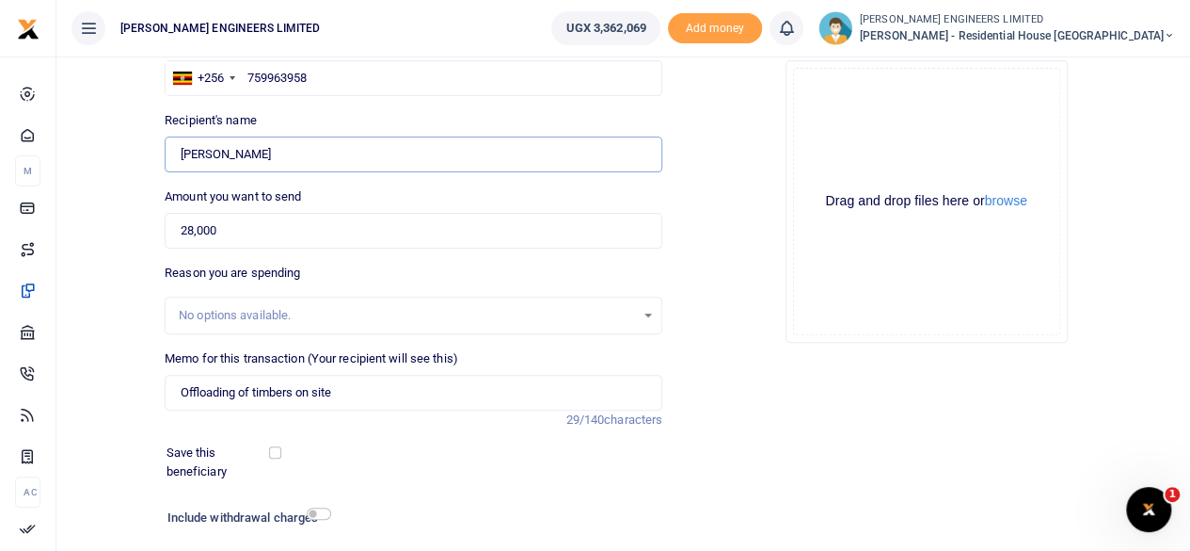
scroll to position [188, 0]
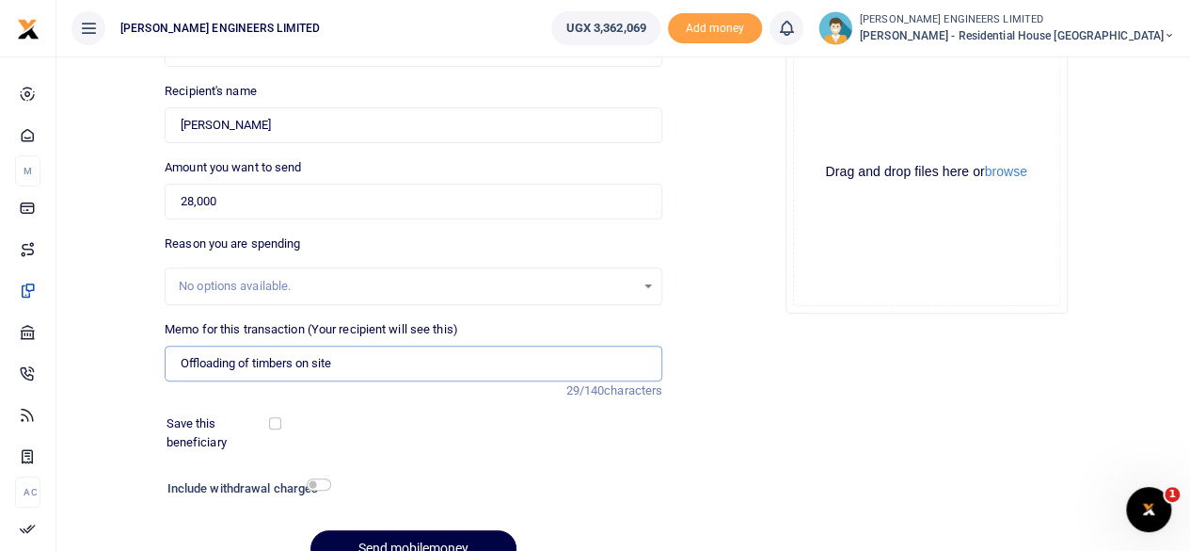
click at [339, 363] on input "Offloading of timbers on site" at bounding box center [414, 363] width 498 height 36
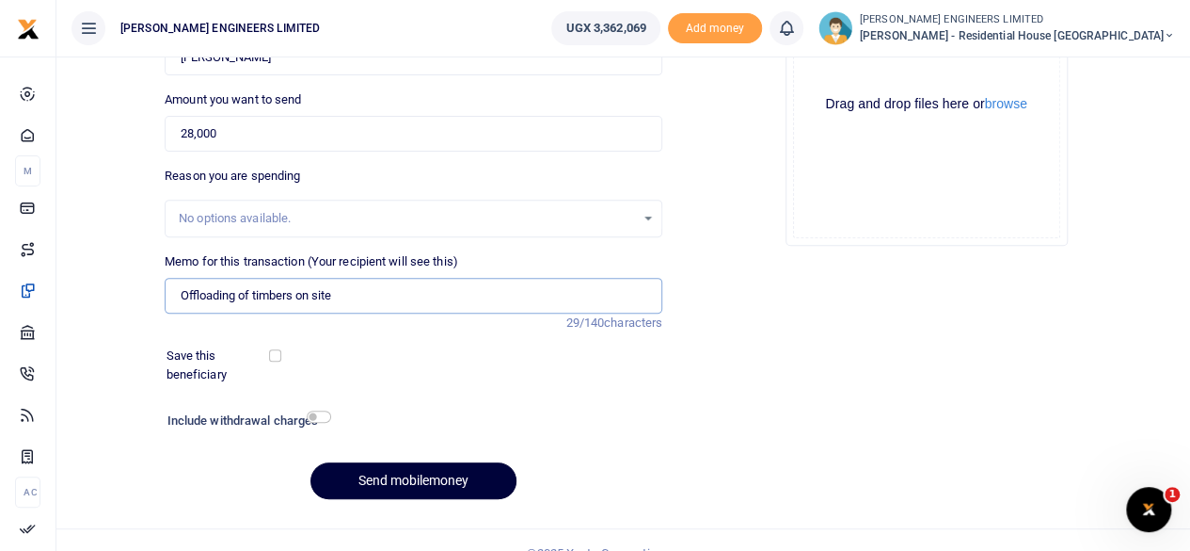
scroll to position [280, 0]
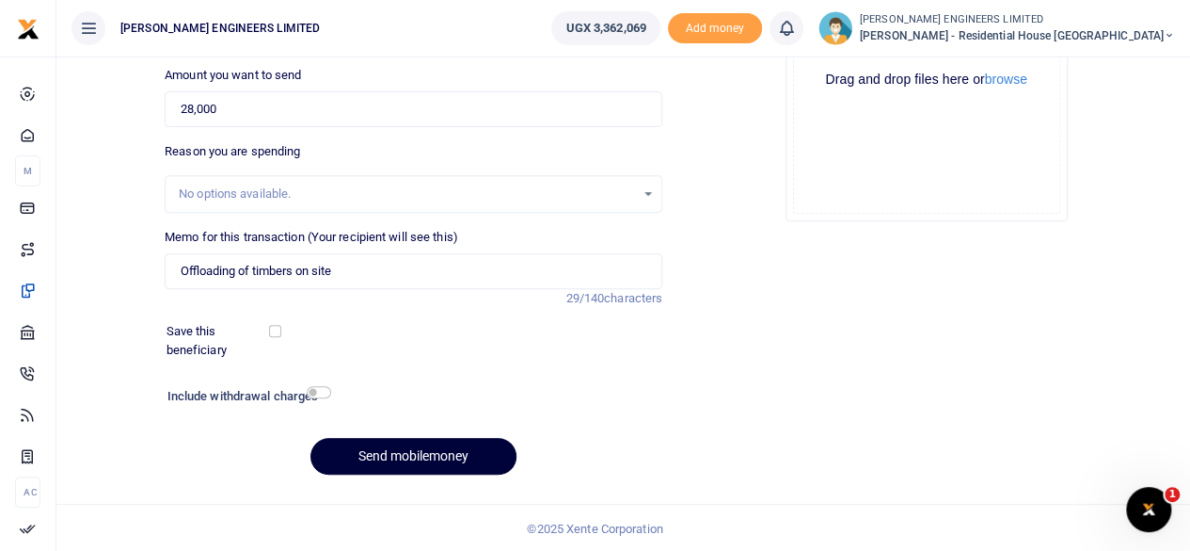
click at [450, 452] on button "Send mobilemoney" at bounding box center [414, 456] width 206 height 37
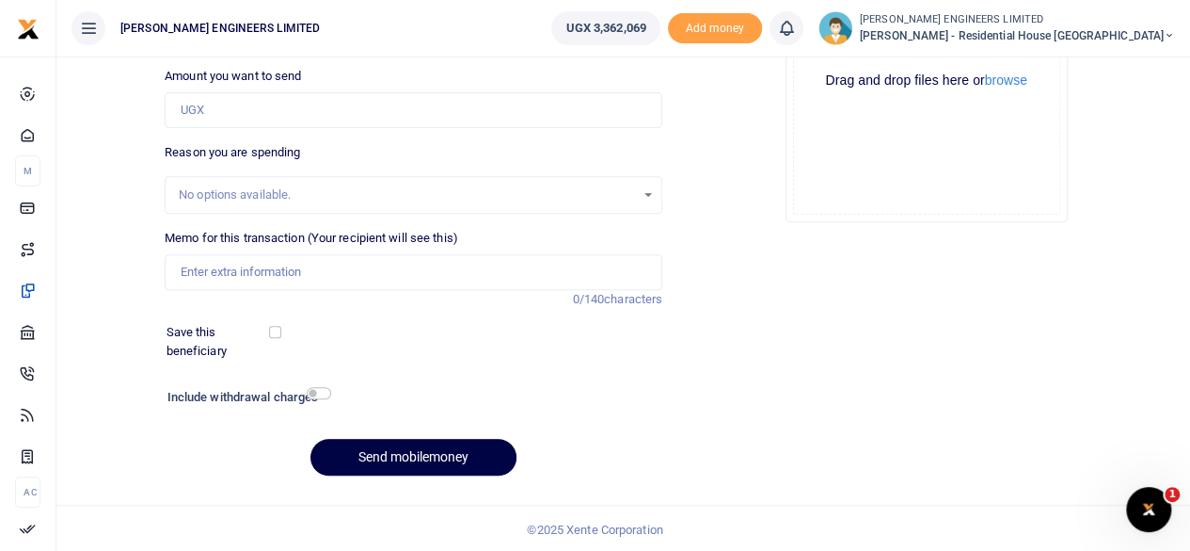
click at [796, 30] on icon at bounding box center [786, 28] width 19 height 21
click at [711, 131] on small "You have no new notification" at bounding box center [648, 133] width 139 height 13
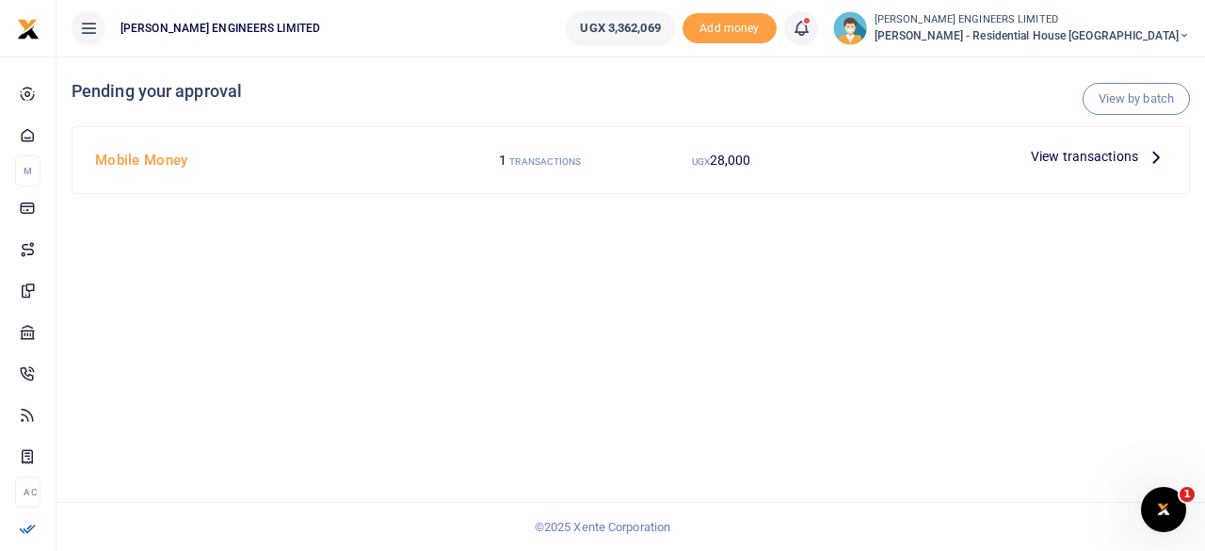
click at [1071, 153] on span "View transactions" at bounding box center [1084, 156] width 107 height 21
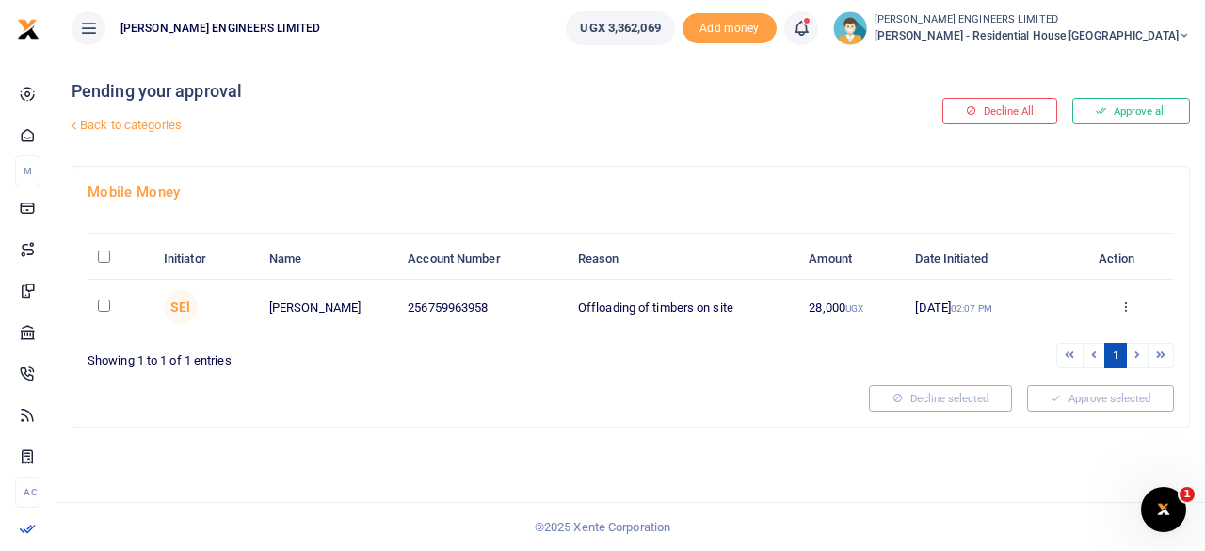
click at [105, 304] on input "checkbox" at bounding box center [104, 305] width 12 height 12
checkbox input "true"
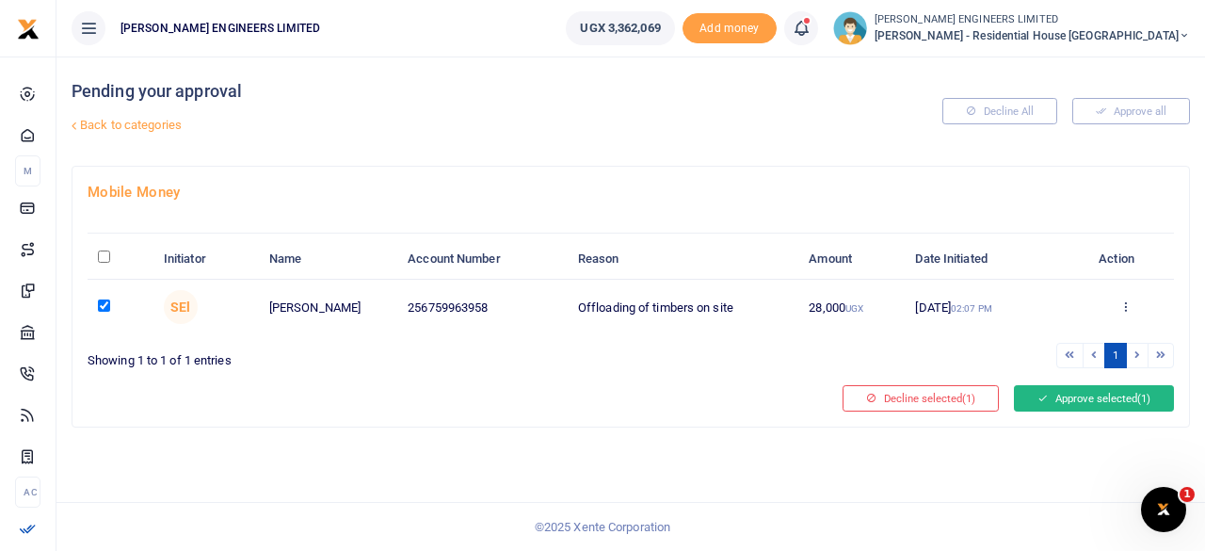
click at [1068, 394] on button "Approve selected (1)" at bounding box center [1094, 398] width 160 height 26
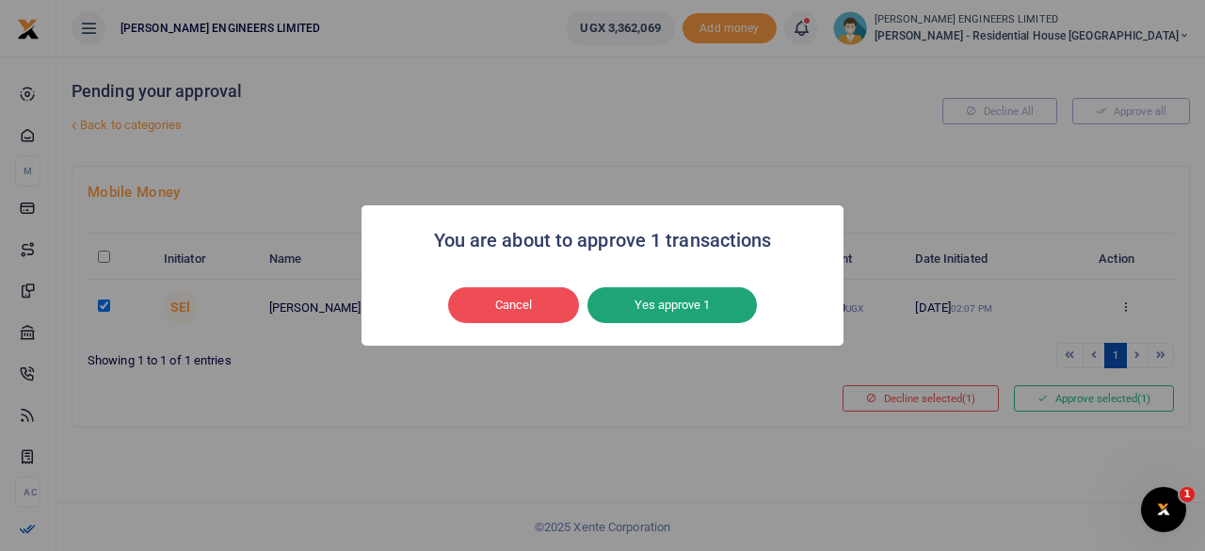
click at [664, 312] on button "Yes approve 1" at bounding box center [671, 305] width 169 height 36
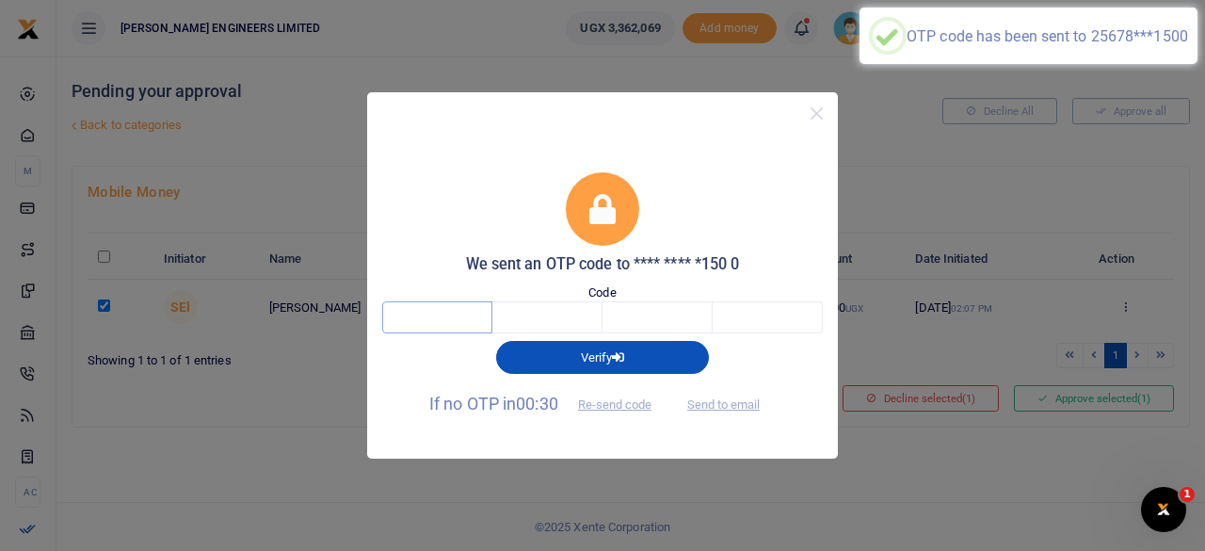
click at [444, 312] on input "text" at bounding box center [437, 317] width 110 height 32
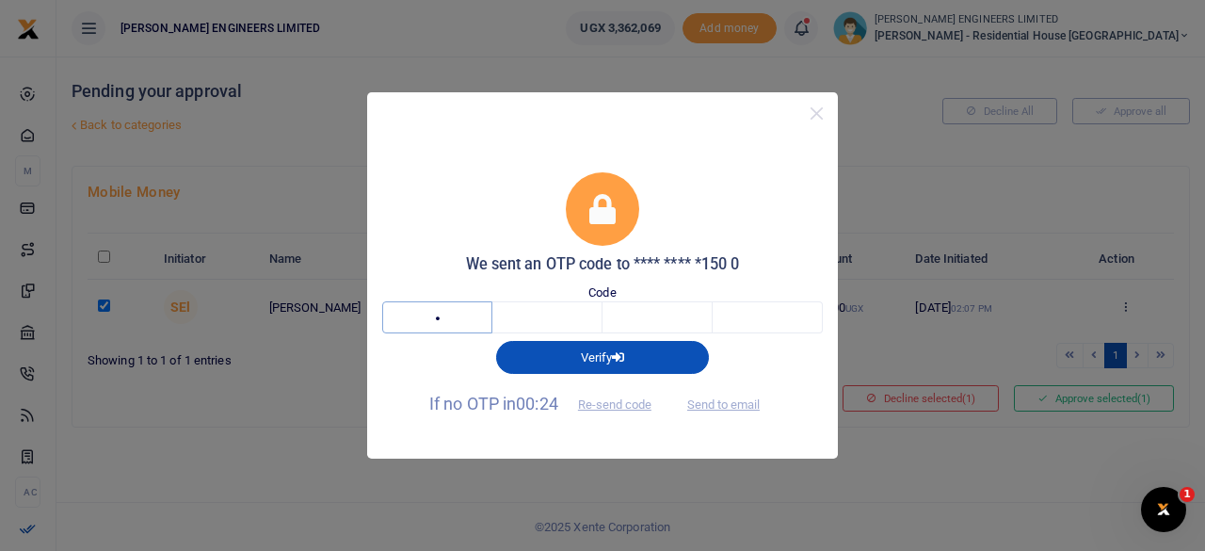
type input "8"
type input "5"
type input "2"
type input "4"
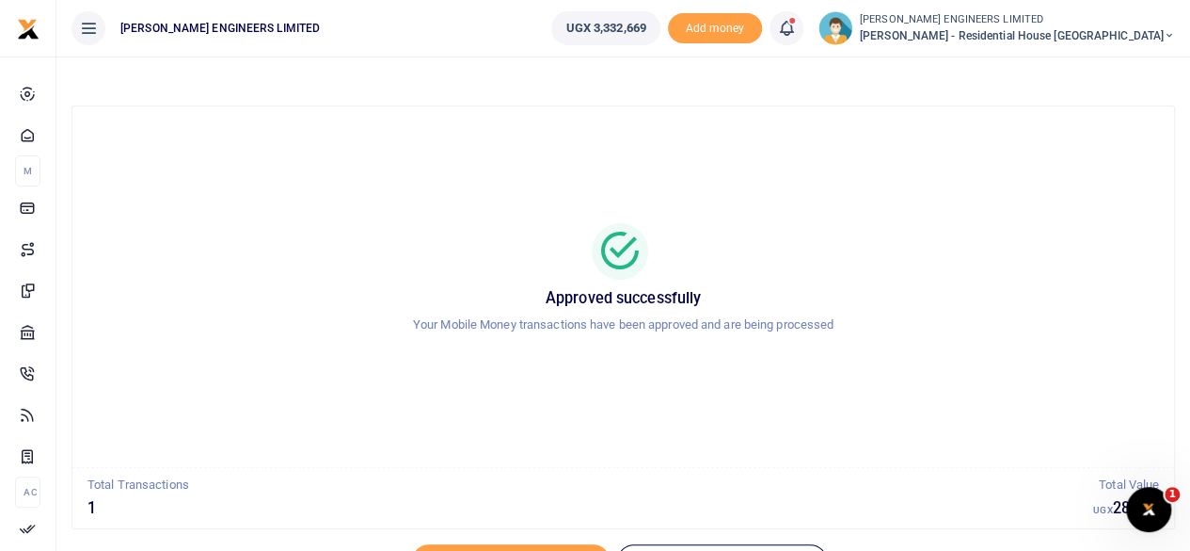
click at [1168, 36] on icon at bounding box center [1169, 35] width 11 height 13
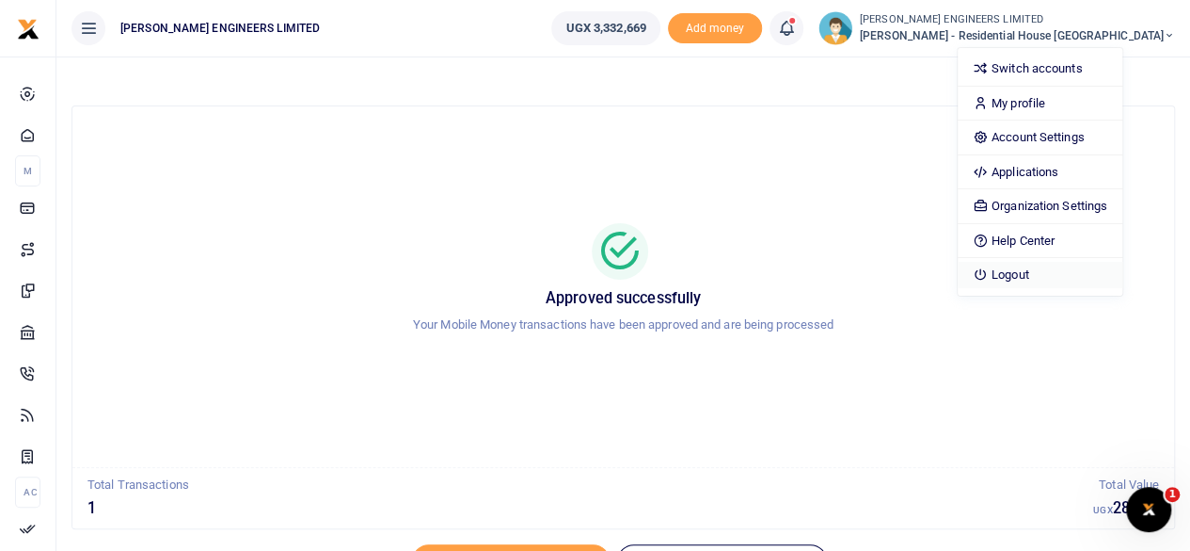
click at [1081, 270] on link "Logout" at bounding box center [1040, 275] width 165 height 26
